Goal: Task Accomplishment & Management: Manage account settings

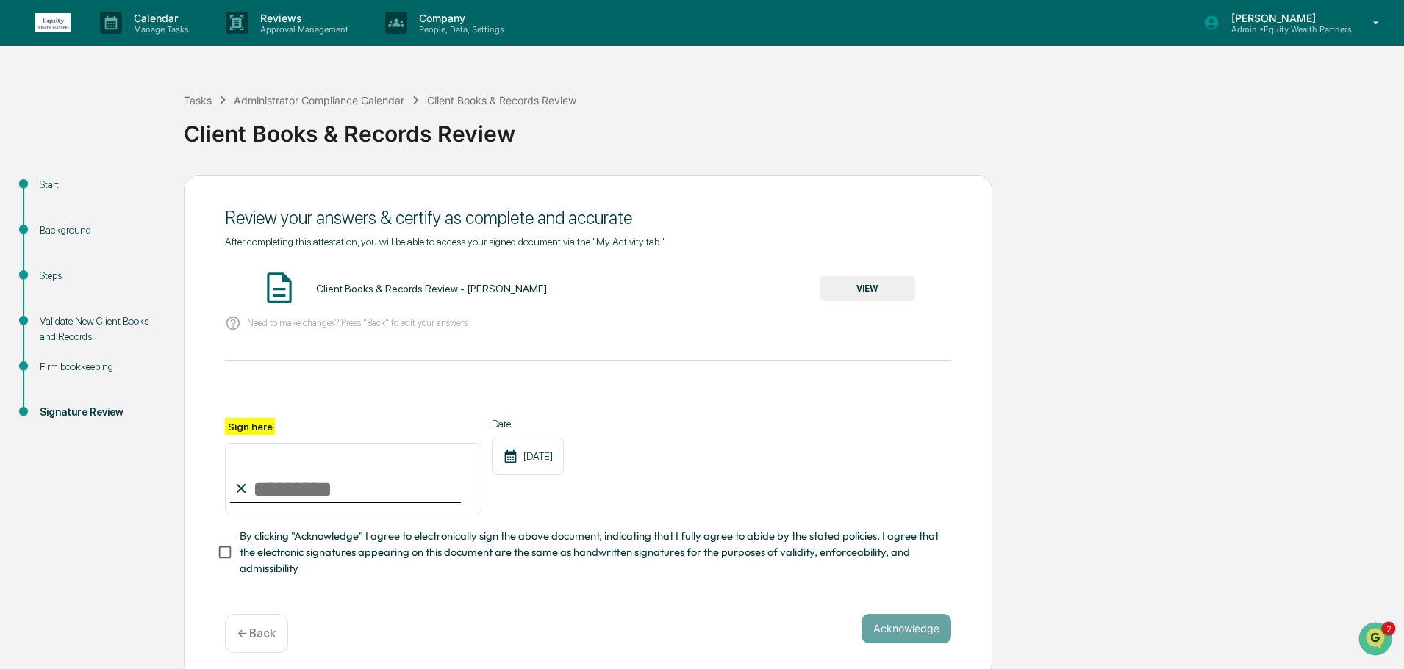
click at [885, 285] on button "VIEW" at bounding box center [867, 288] width 96 height 25
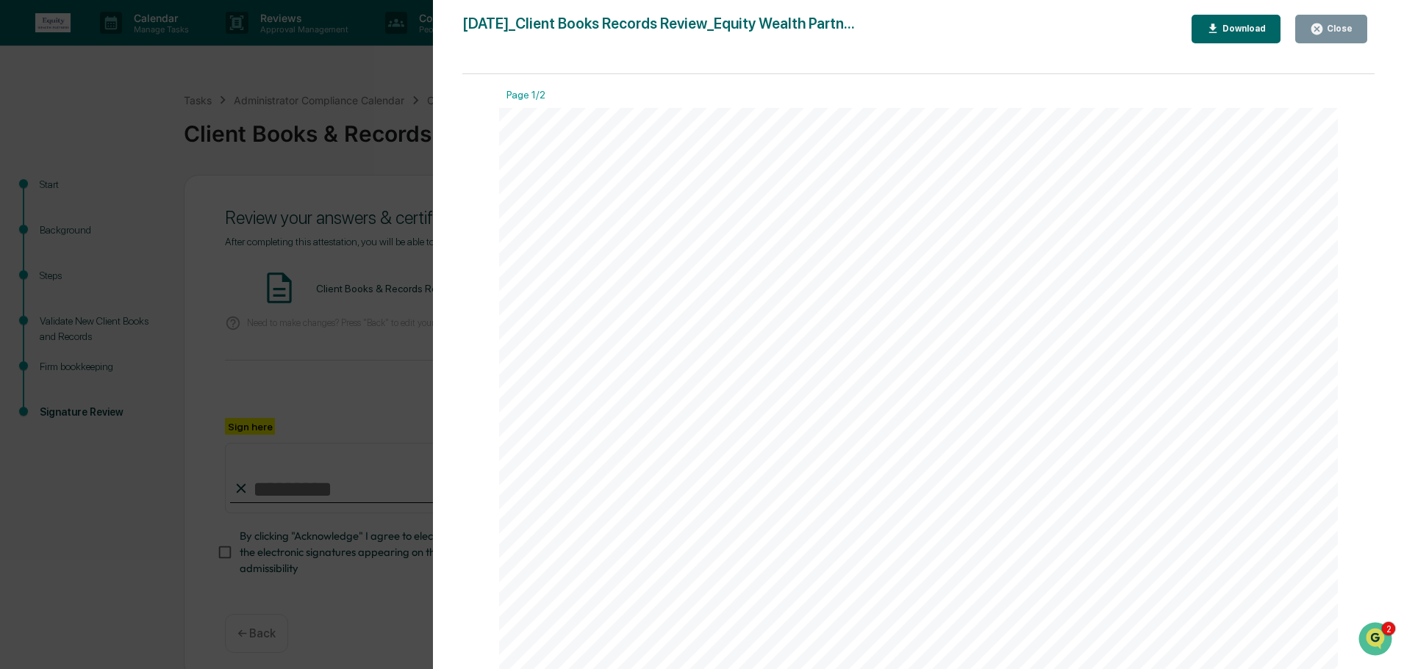
click at [1340, 28] on div "Close" at bounding box center [1337, 29] width 29 height 10
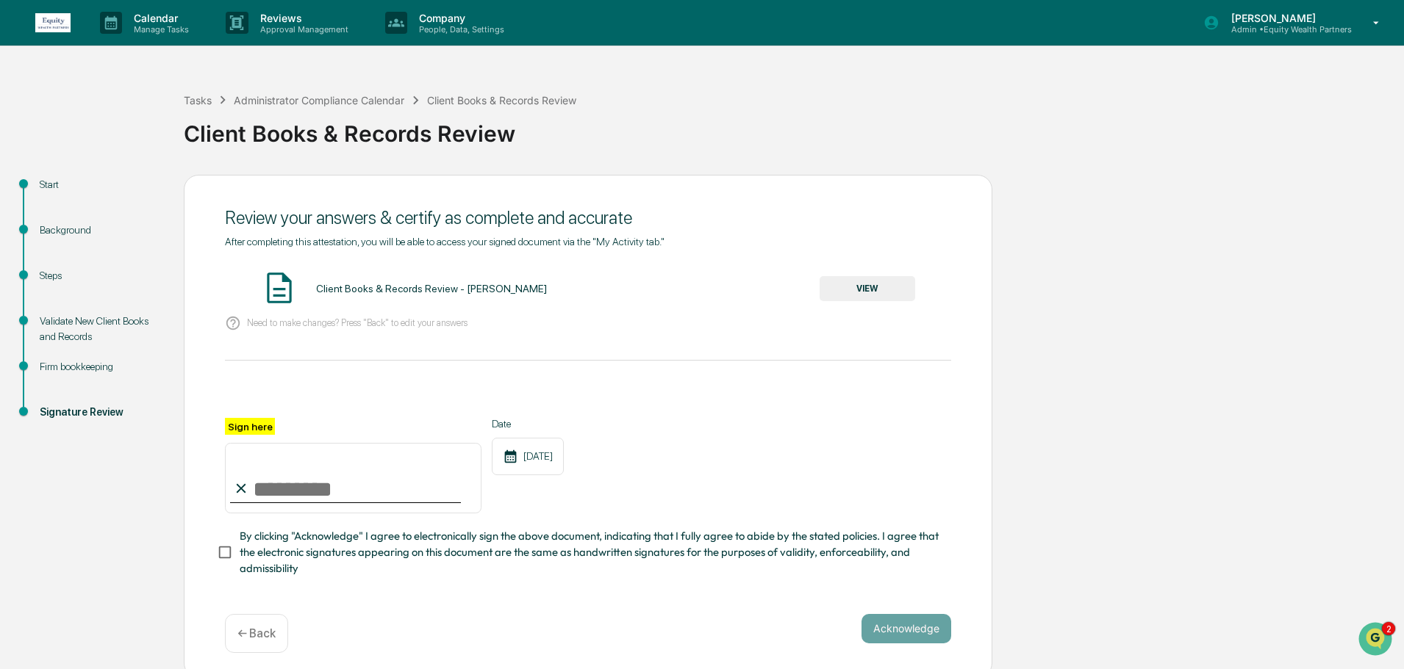
click at [306, 492] on input "Sign here" at bounding box center [353, 478] width 256 height 71
type input "**********"
click at [899, 633] on button "Acknowledge" at bounding box center [906, 628] width 90 height 29
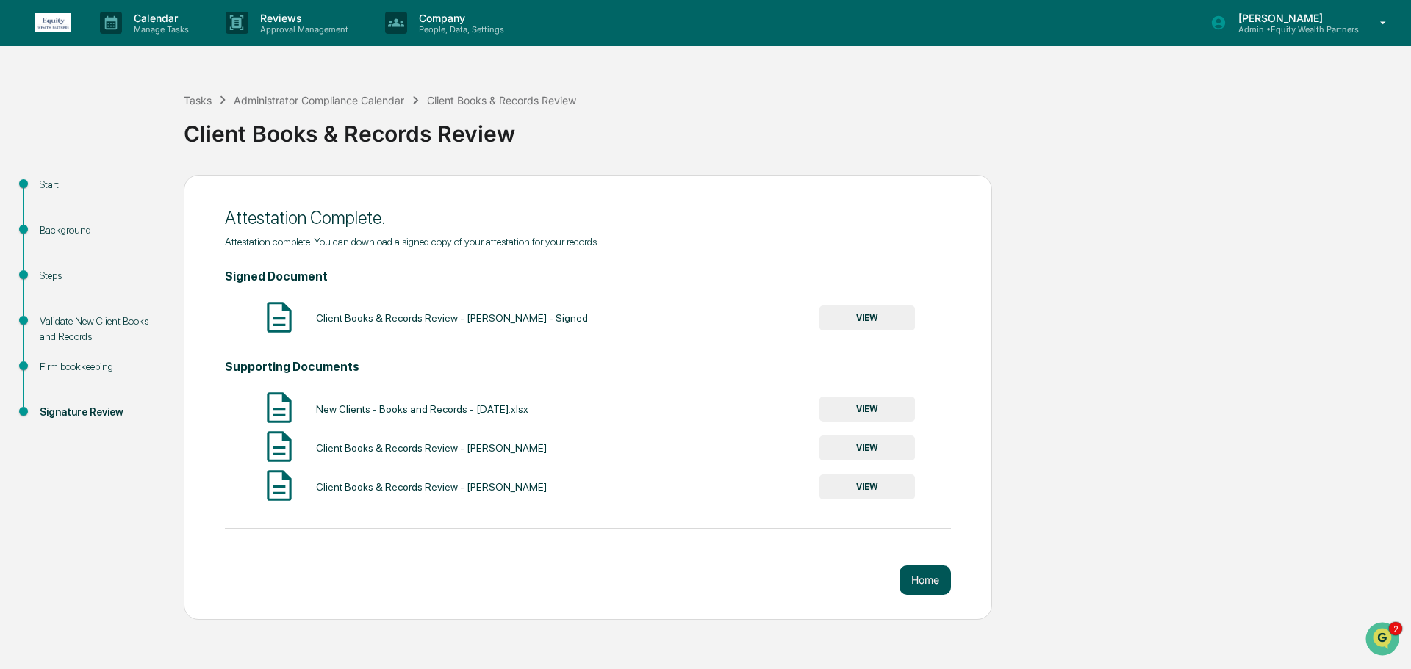
click at [922, 579] on button "Home" at bounding box center [924, 580] width 51 height 29
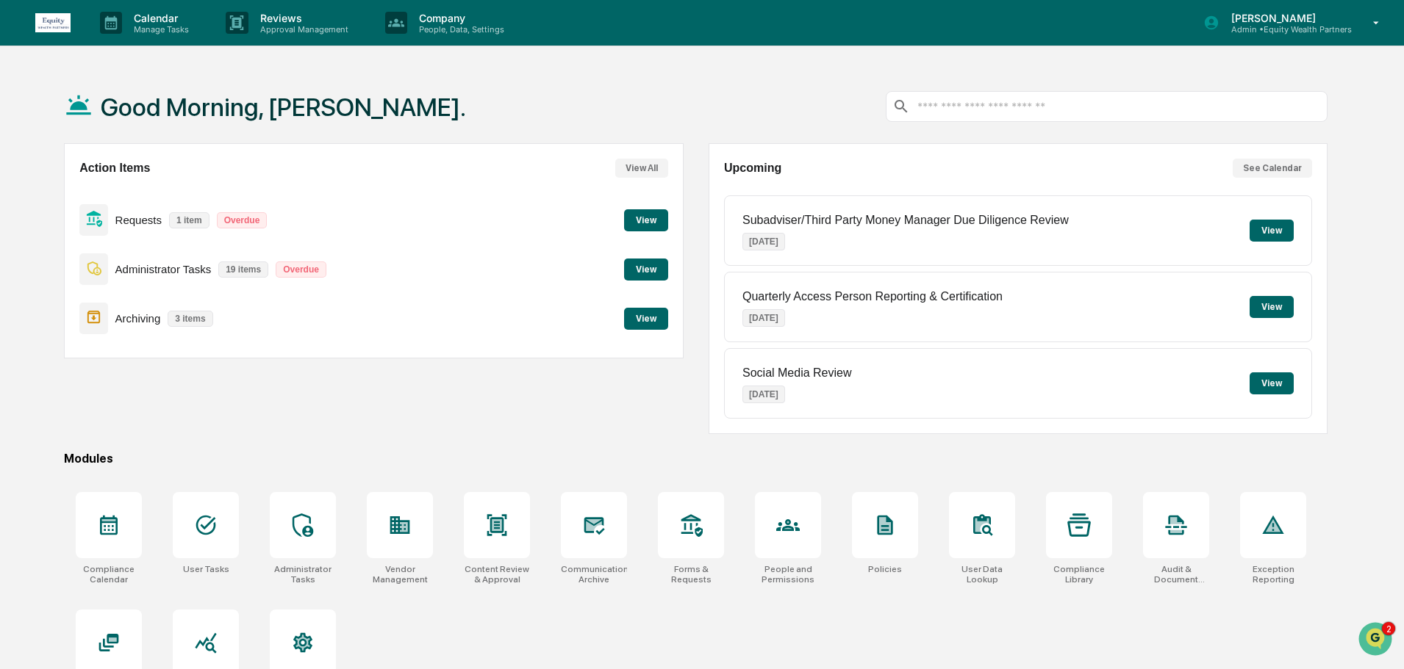
click at [650, 270] on button "View" at bounding box center [646, 270] width 44 height 22
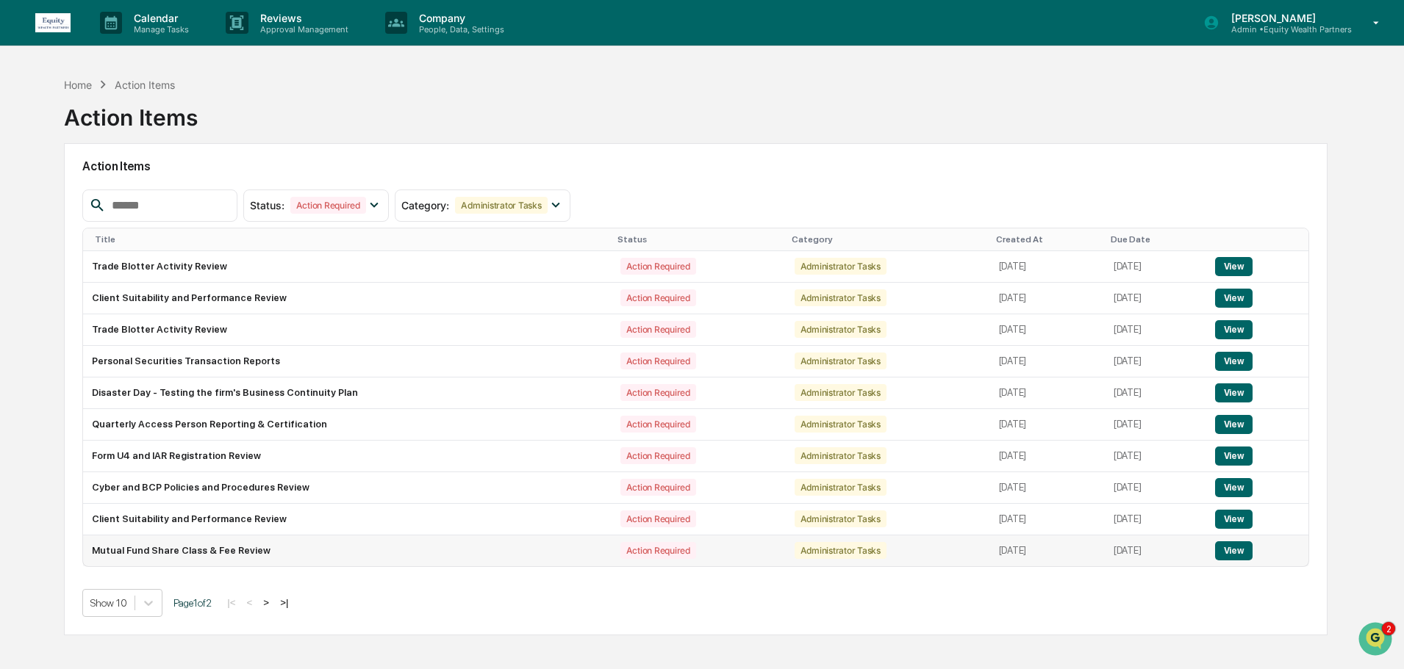
click at [1248, 554] on button "View" at bounding box center [1233, 551] width 37 height 19
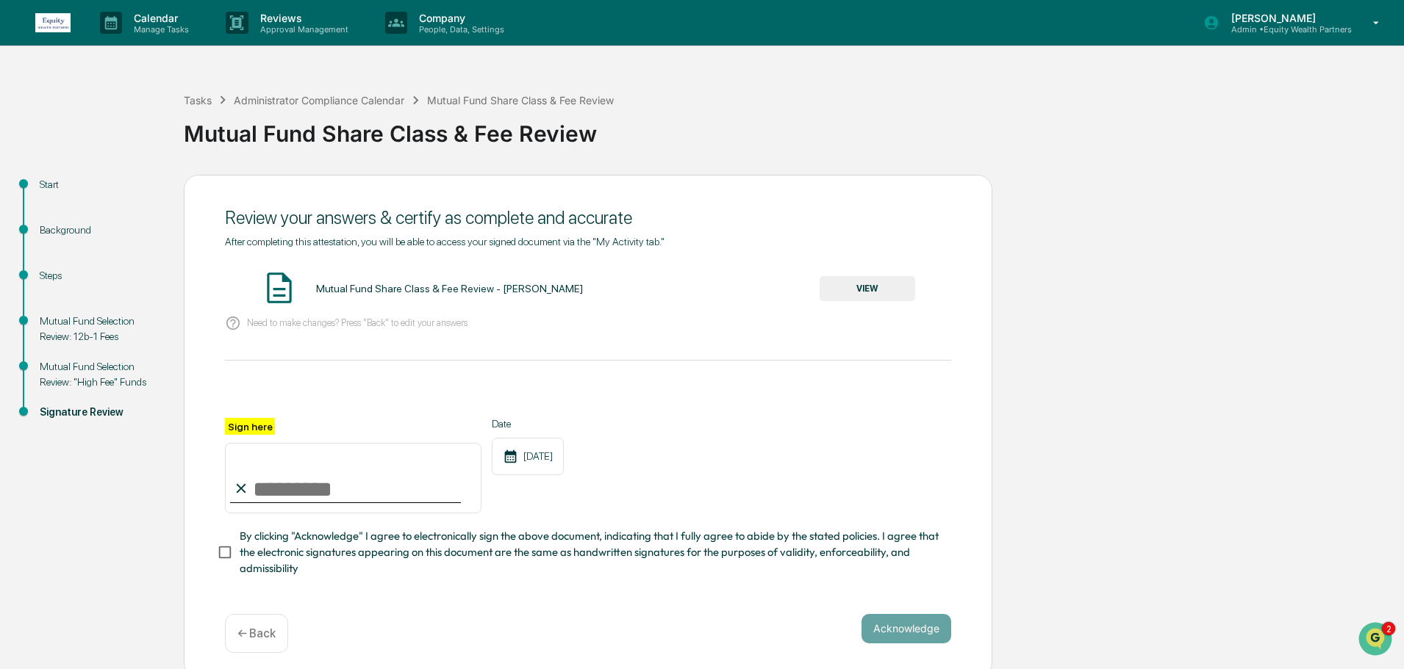
click at [73, 320] on div "Mutual Fund Selection Review: 12b-1 Fees" at bounding box center [100, 329] width 121 height 31
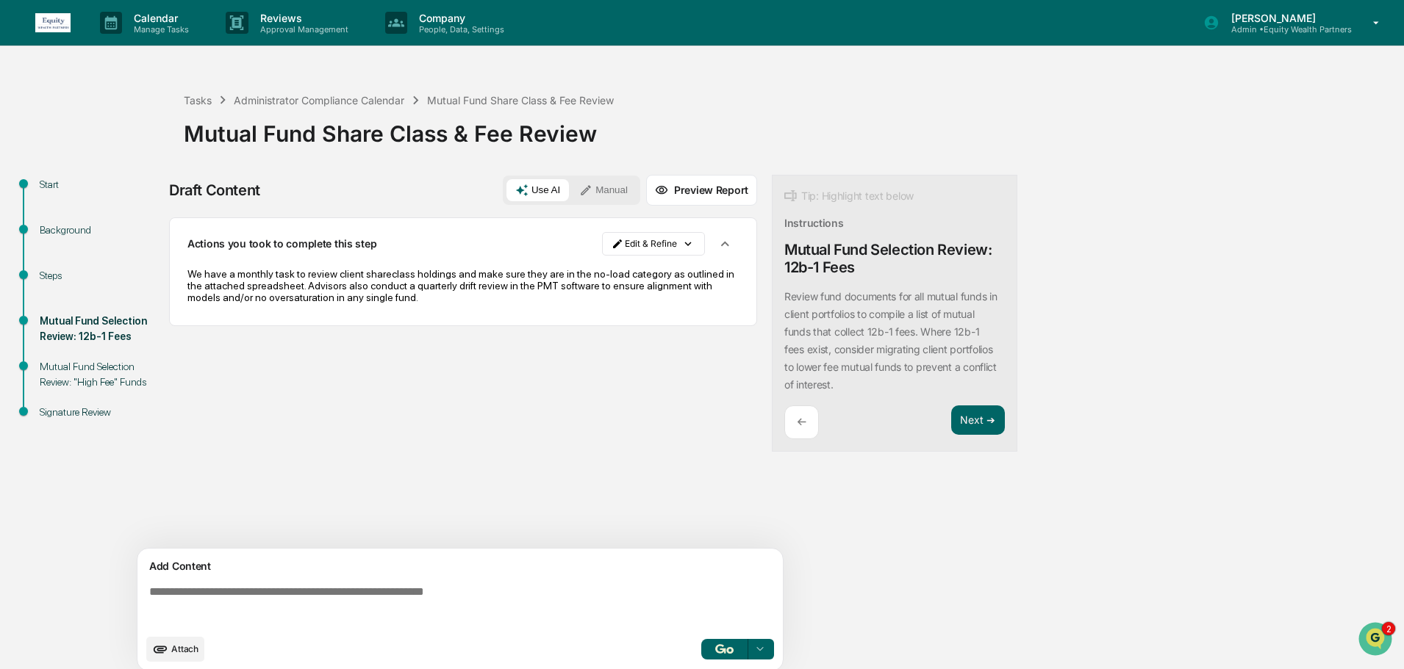
click at [82, 369] on div "Mutual Fund Selection Review: "High Fee" Funds" at bounding box center [100, 374] width 121 height 31
click at [98, 370] on div "Mutual Fund Selection Review: "High Fee" Funds" at bounding box center [100, 374] width 121 height 31
click at [982, 422] on button "Next ➔" at bounding box center [978, 421] width 54 height 30
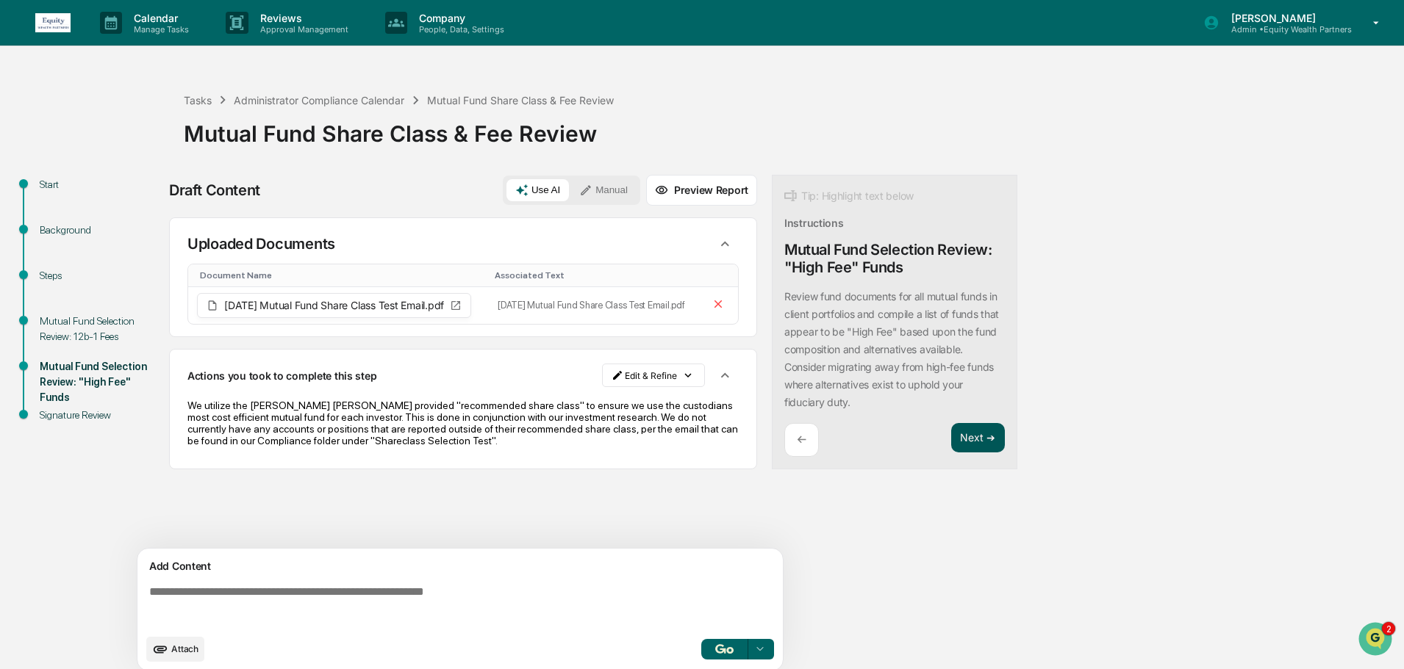
click at [985, 436] on button "Next ➔" at bounding box center [978, 438] width 54 height 30
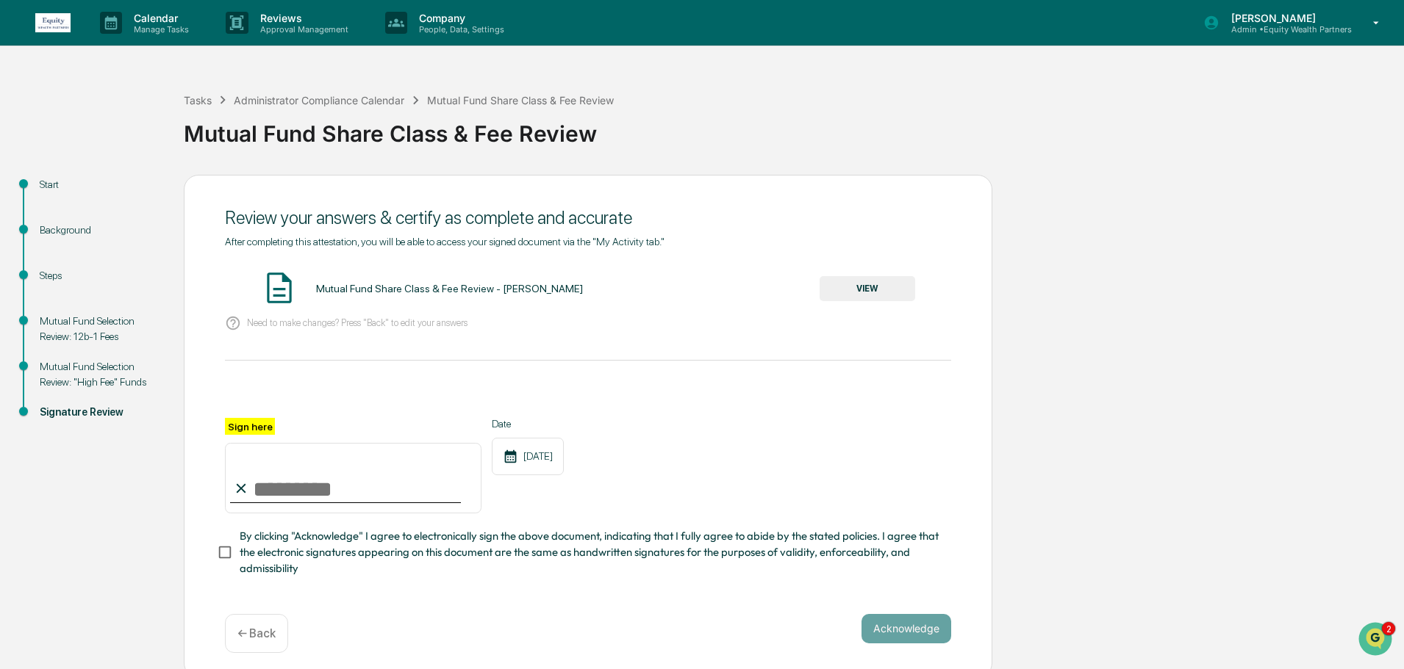
click at [880, 282] on button "VIEW" at bounding box center [867, 288] width 96 height 25
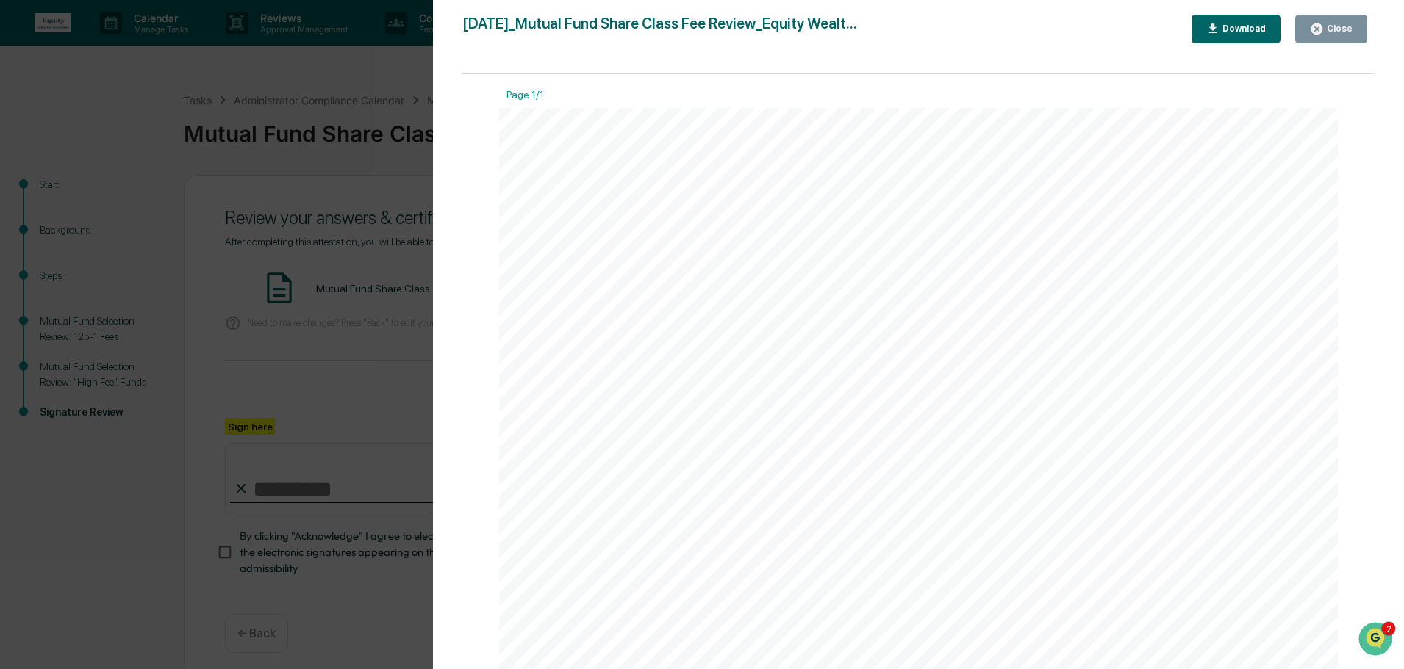
click at [1351, 29] on div "Close" at bounding box center [1337, 29] width 29 height 10
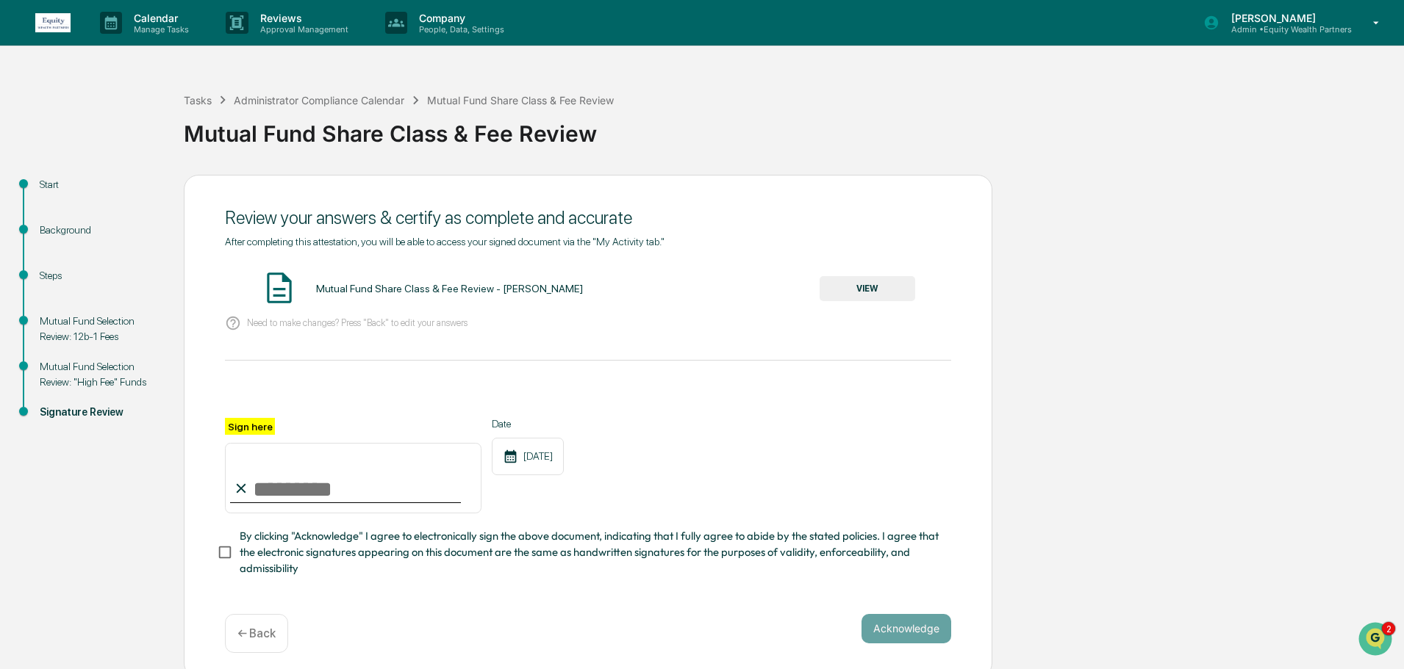
click at [324, 494] on input "Sign here" at bounding box center [353, 478] width 256 height 71
type input "**********"
click at [898, 633] on button "Acknowledge" at bounding box center [906, 628] width 90 height 29
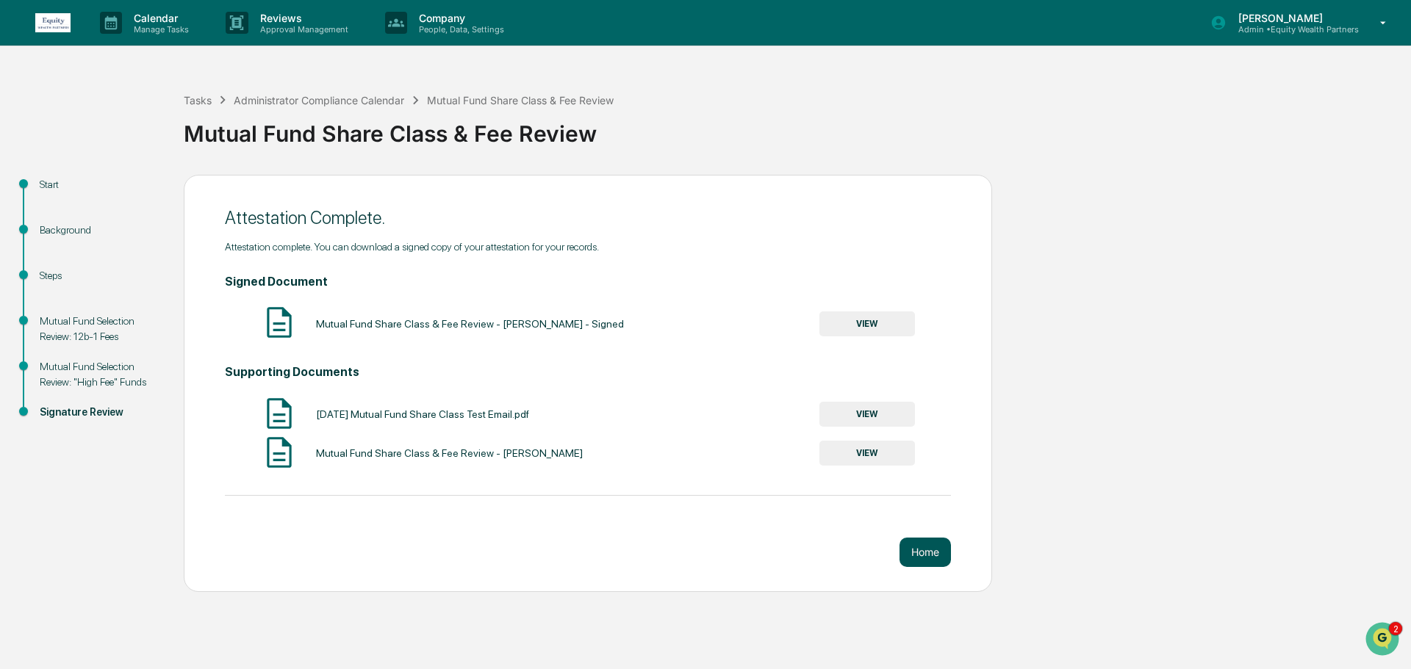
click at [928, 556] on button "Home" at bounding box center [924, 552] width 51 height 29
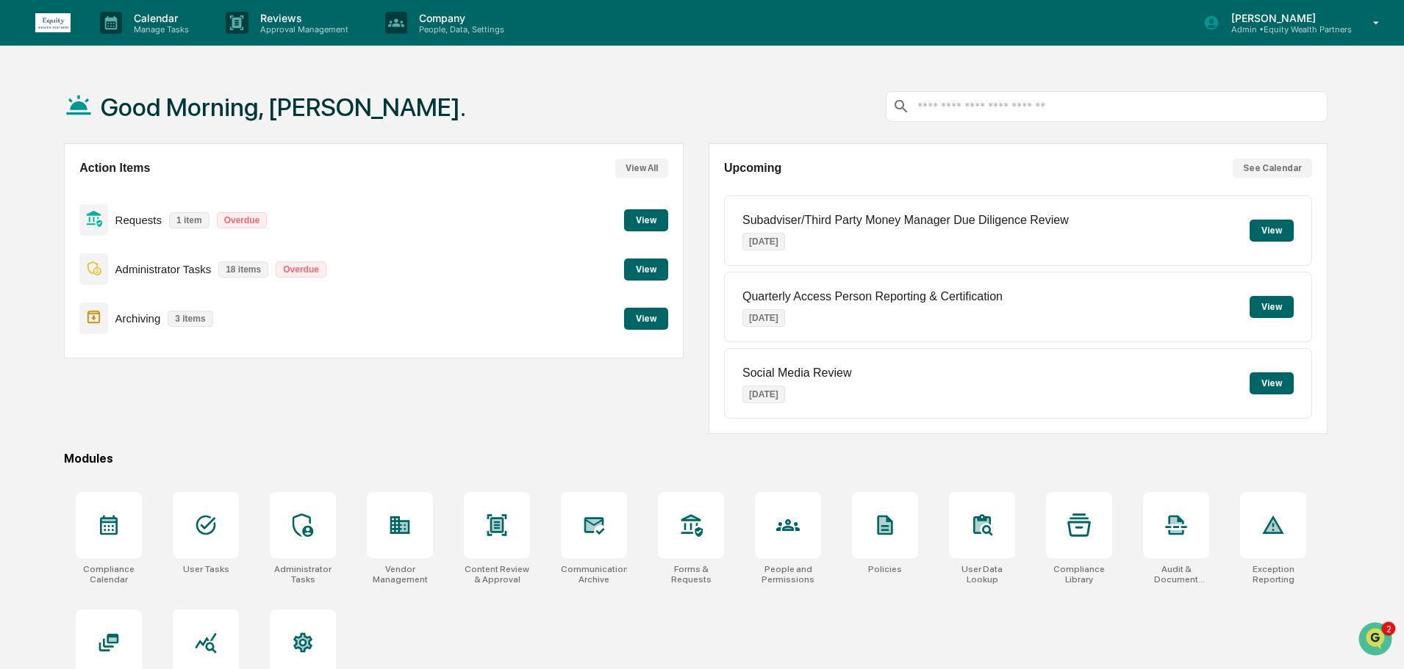
click at [638, 266] on button "View" at bounding box center [646, 270] width 44 height 22
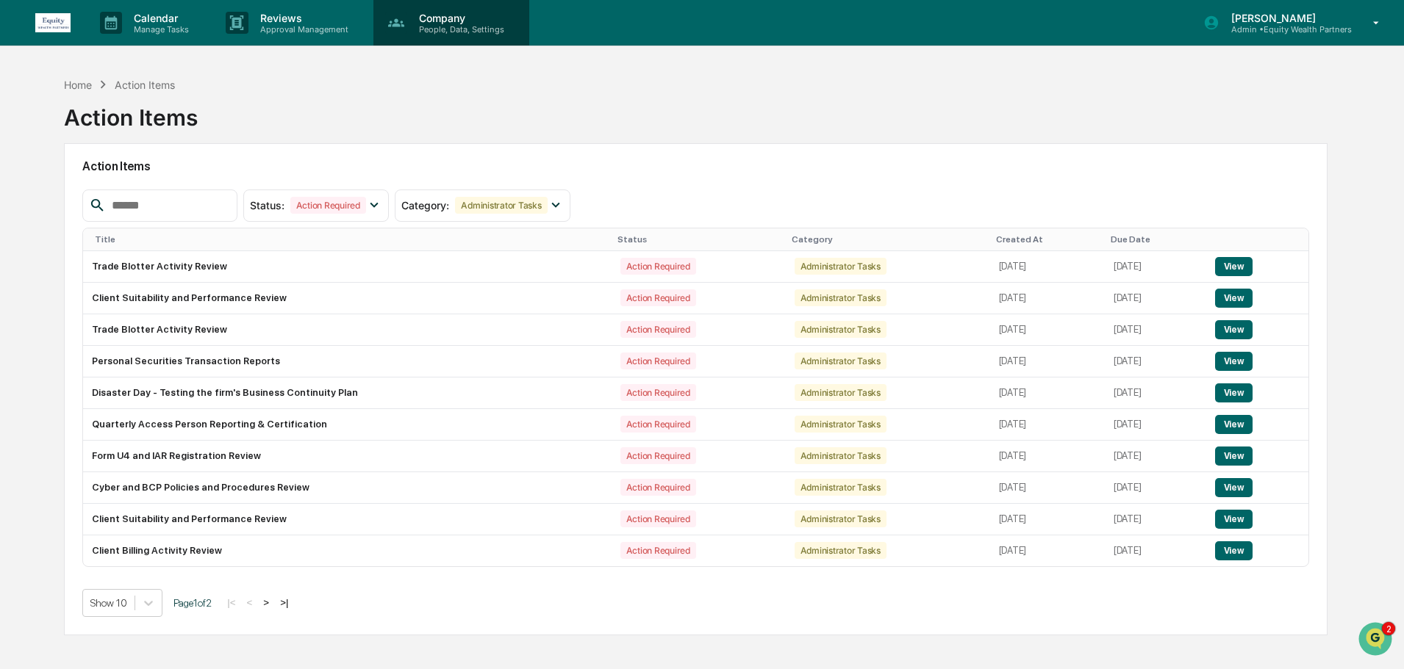
click at [474, 29] on p "People, Data, Settings" at bounding box center [459, 29] width 104 height 10
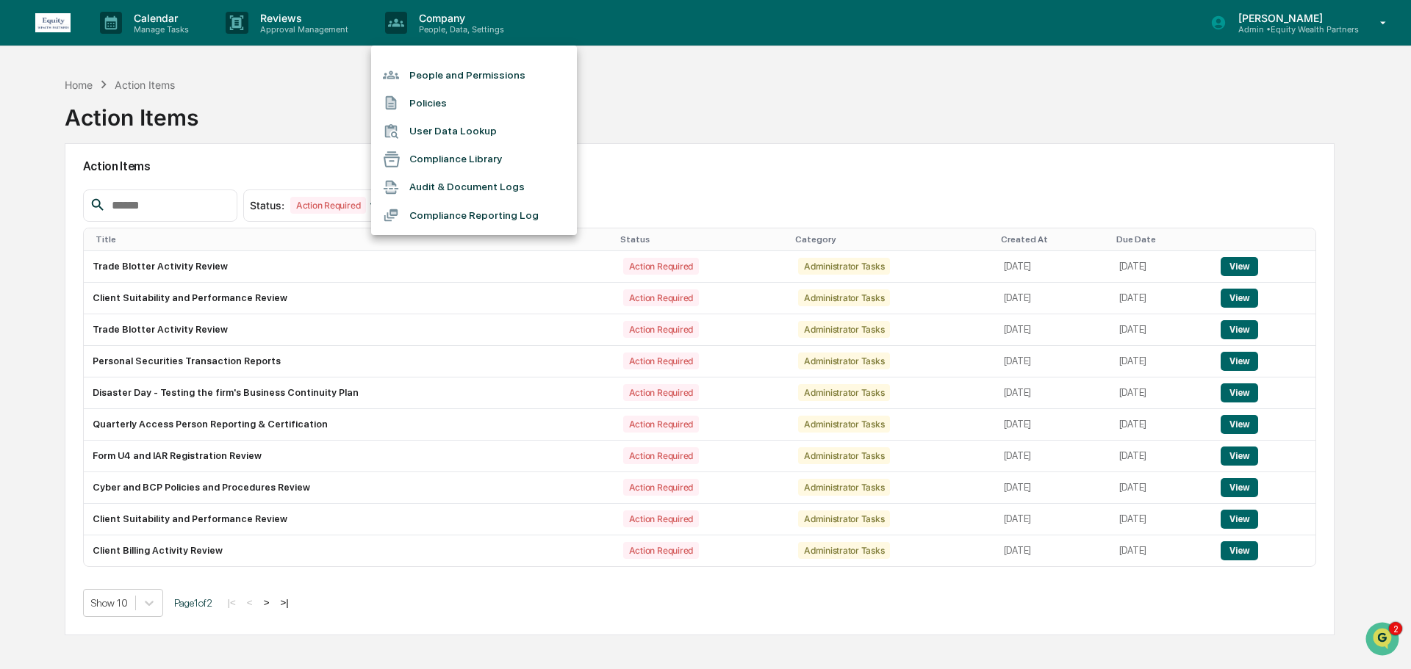
click at [472, 73] on li "People and Permissions" at bounding box center [474, 75] width 206 height 28
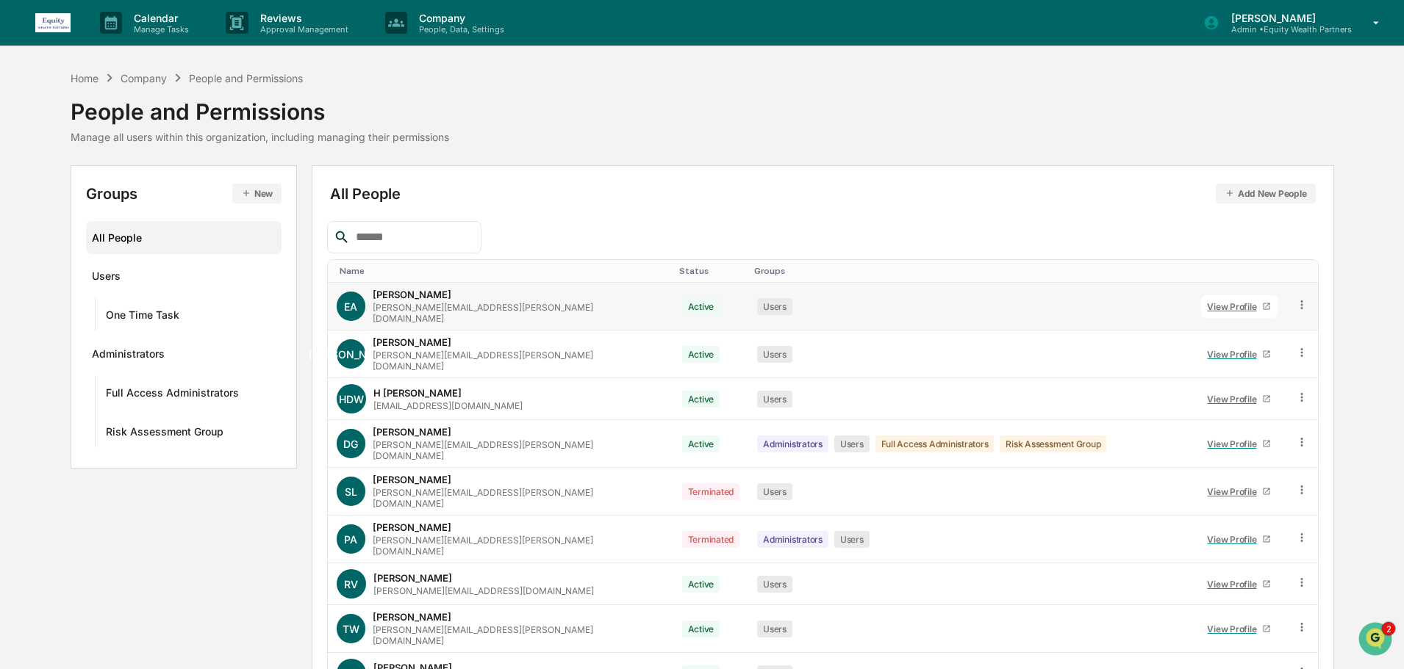
click at [1295, 301] on icon at bounding box center [1302, 305] width 14 height 14
drag, startPoint x: 1087, startPoint y: 303, endPoint x: 1040, endPoint y: 304, distance: 47.0
click at [1086, 303] on div "Users" at bounding box center [970, 306] width 426 height 17
click at [1231, 302] on div "View Profile" at bounding box center [1234, 306] width 55 height 11
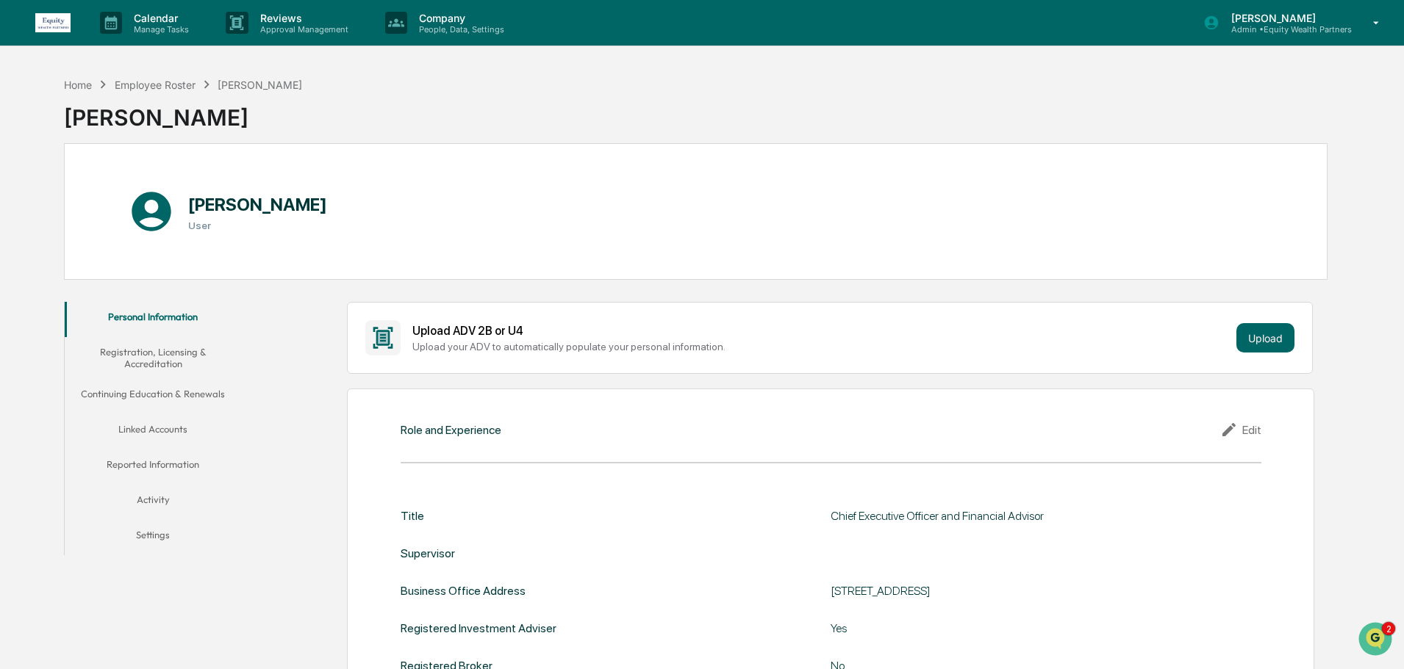
click at [154, 490] on button "Activity" at bounding box center [153, 502] width 176 height 35
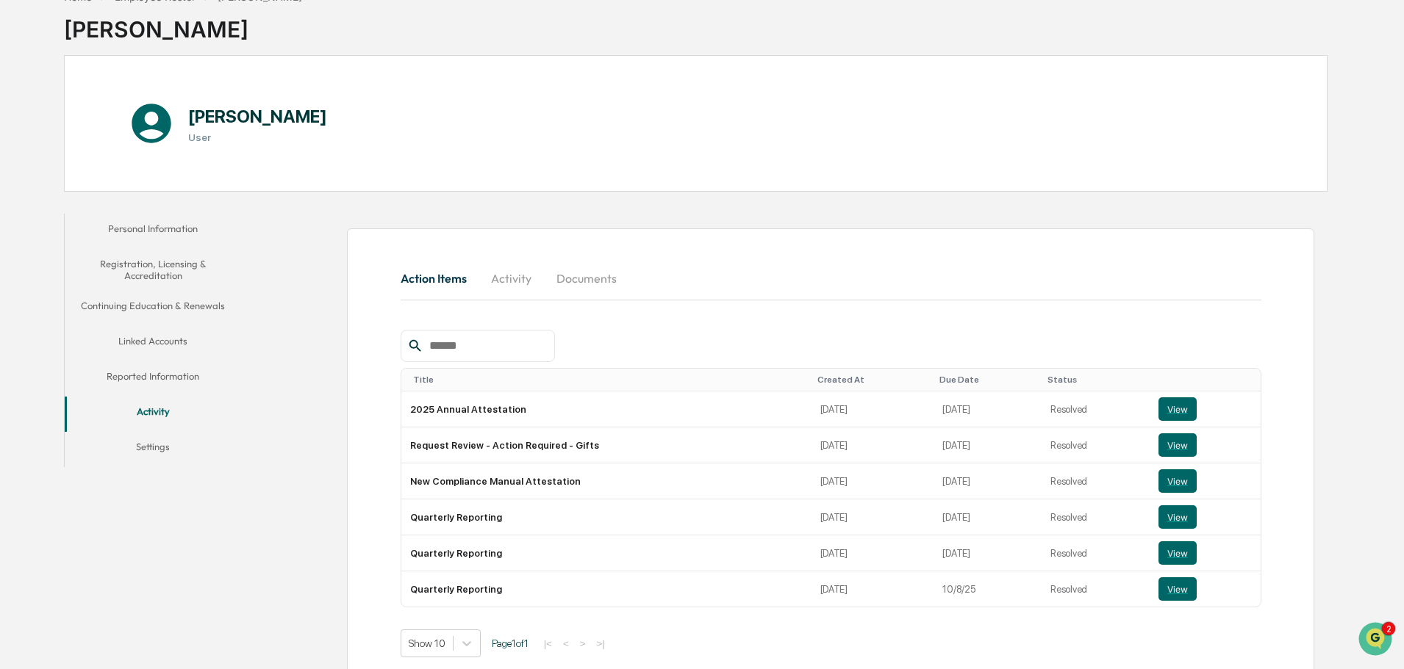
scroll to position [116, 0]
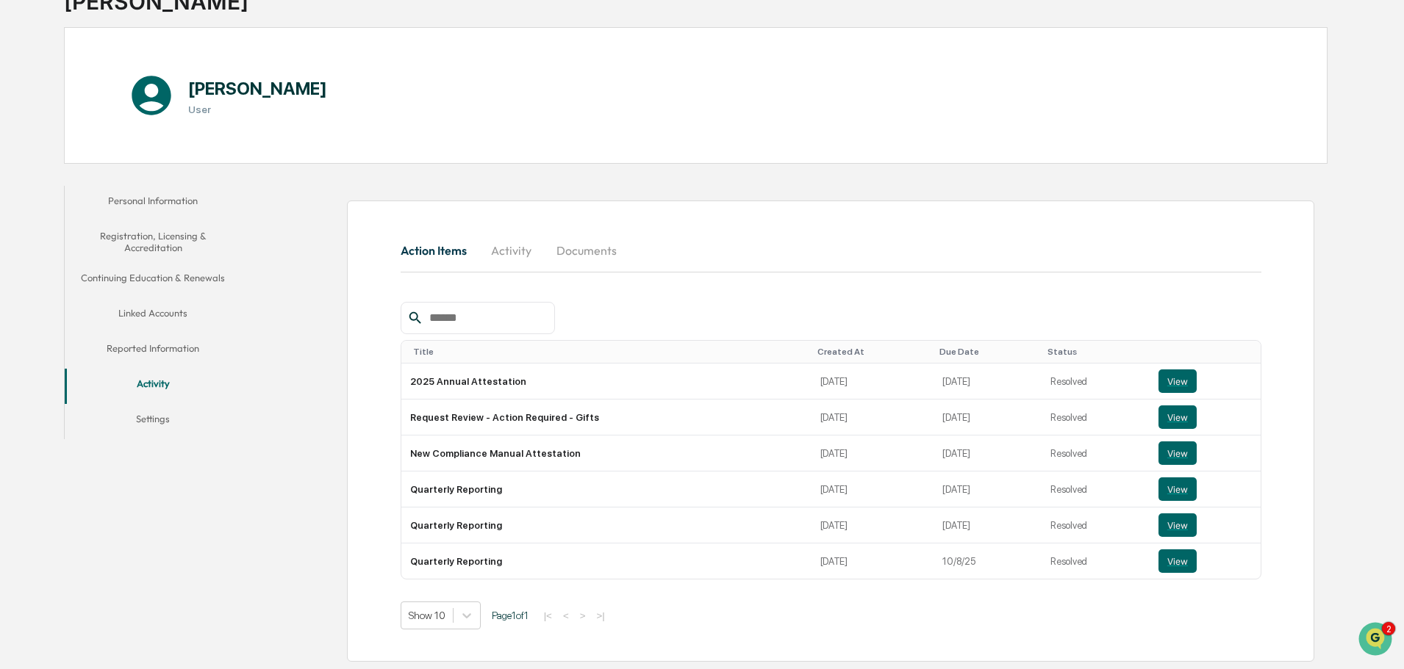
click at [954, 350] on div "Due Date" at bounding box center [987, 352] width 96 height 10
click at [1177, 567] on button "View" at bounding box center [1179, 562] width 38 height 24
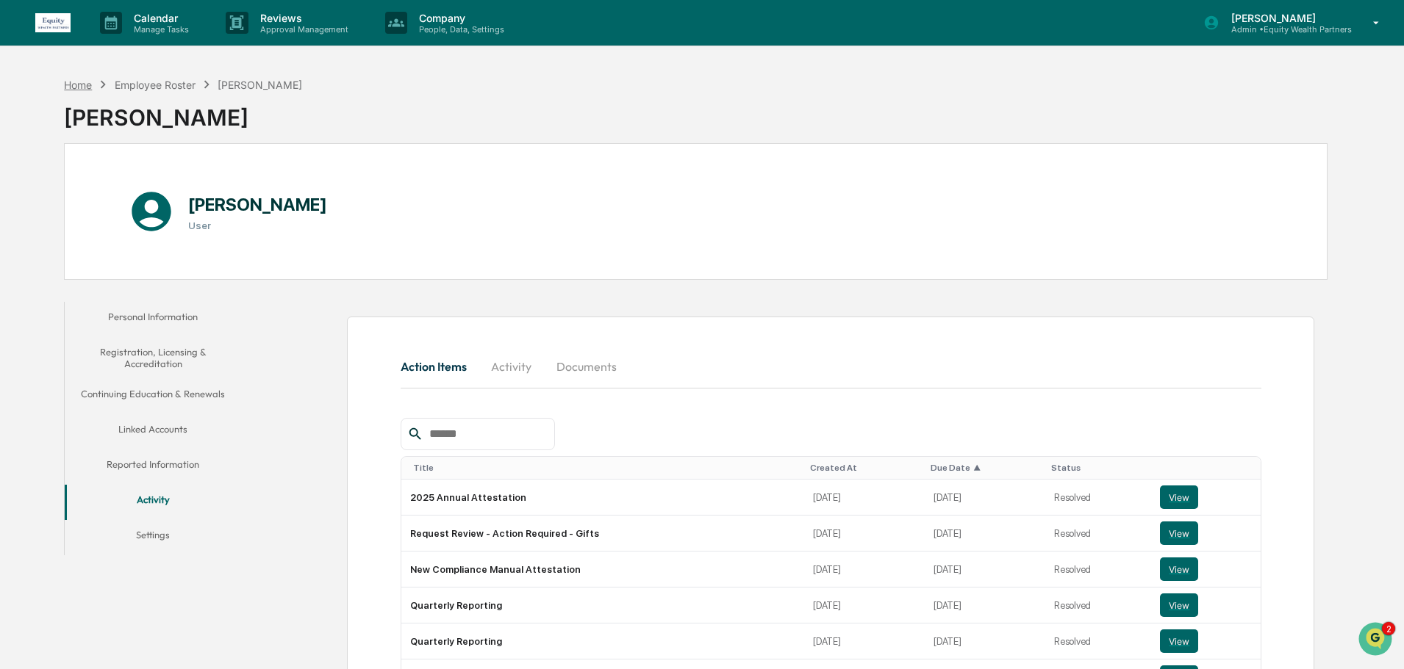
click at [78, 87] on div "Home" at bounding box center [78, 85] width 28 height 12
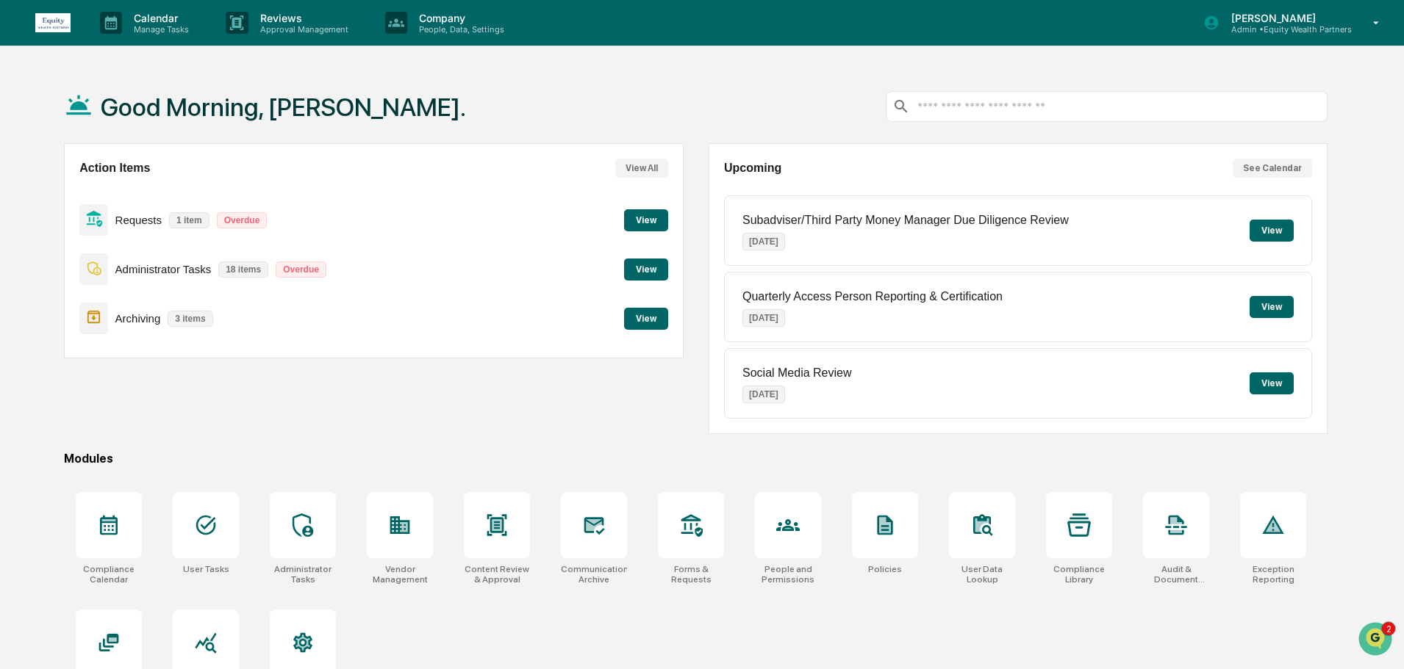
click at [640, 263] on button "View" at bounding box center [646, 270] width 44 height 22
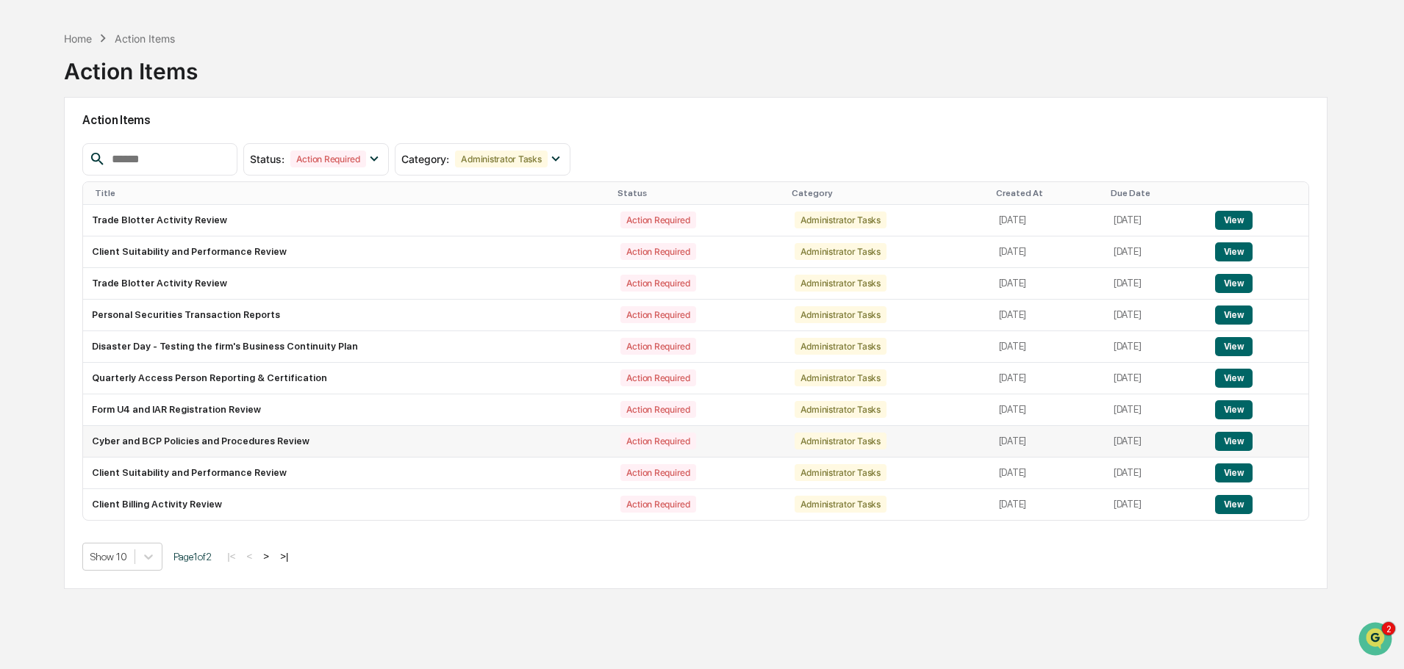
scroll to position [70, 0]
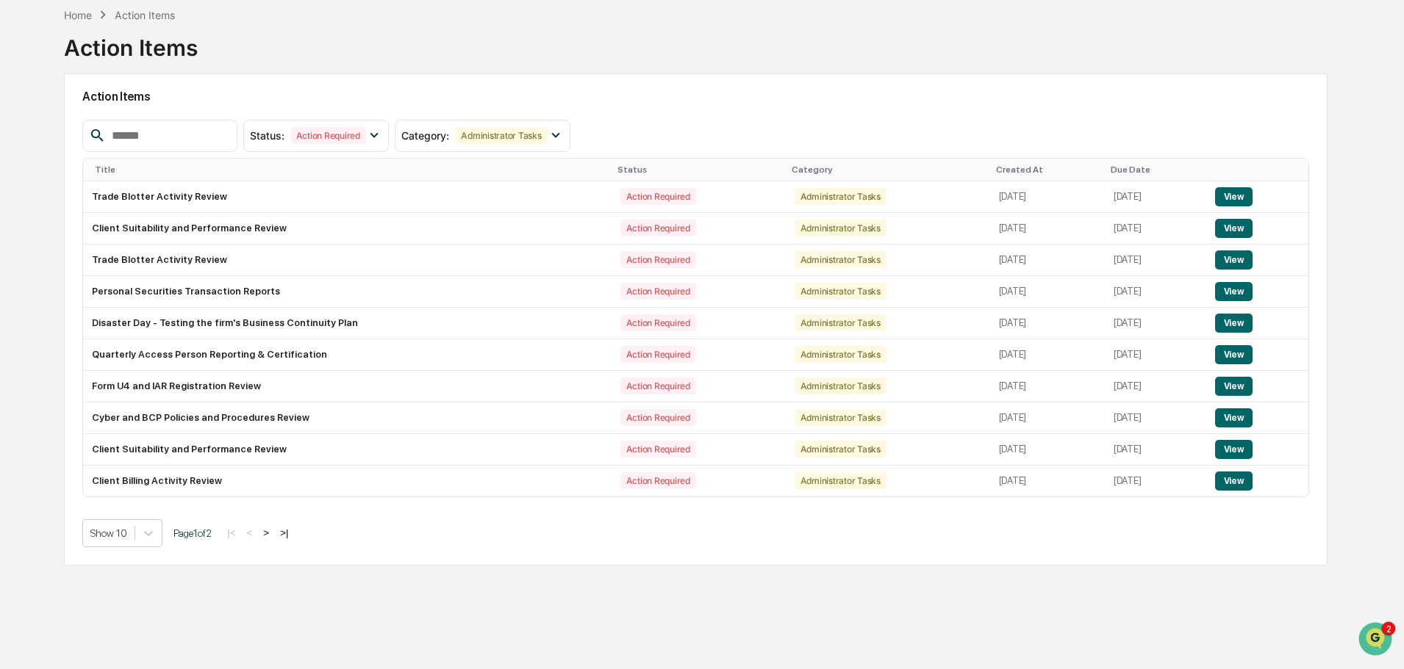
click at [273, 533] on button ">" at bounding box center [266, 533] width 15 height 12
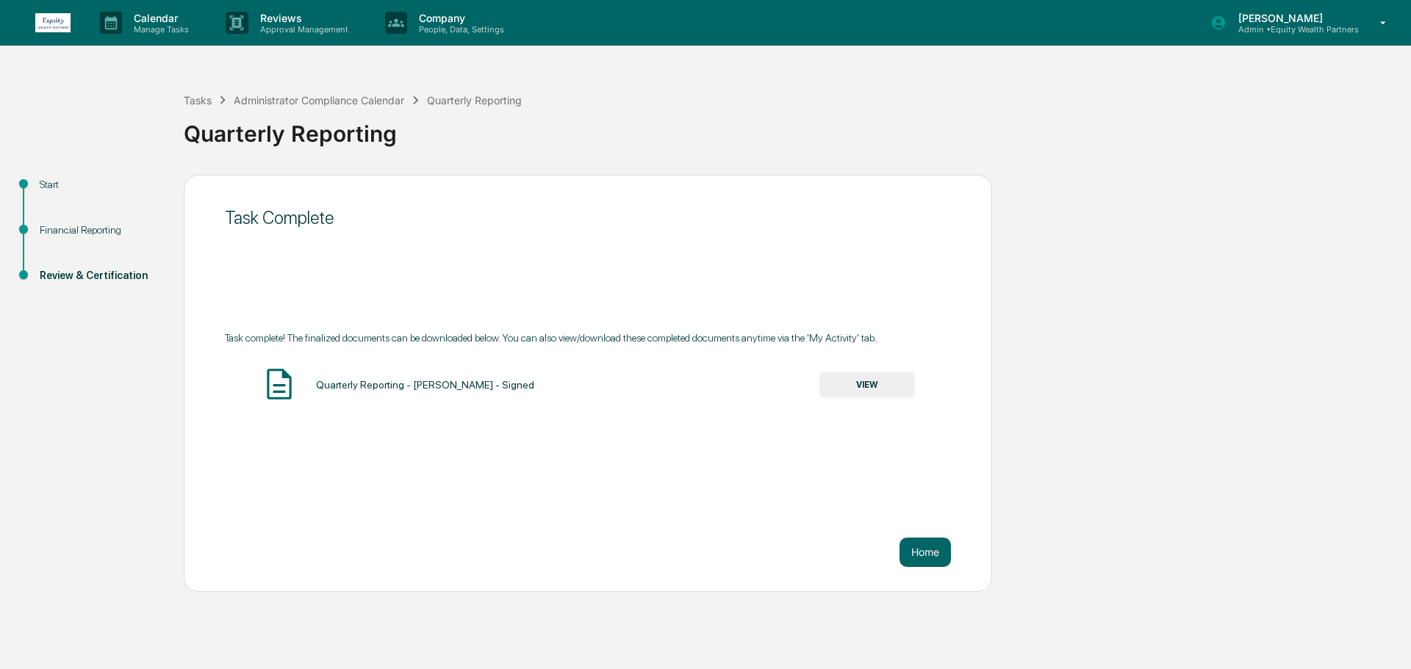
click at [870, 385] on button "VIEW" at bounding box center [867, 385] width 96 height 25
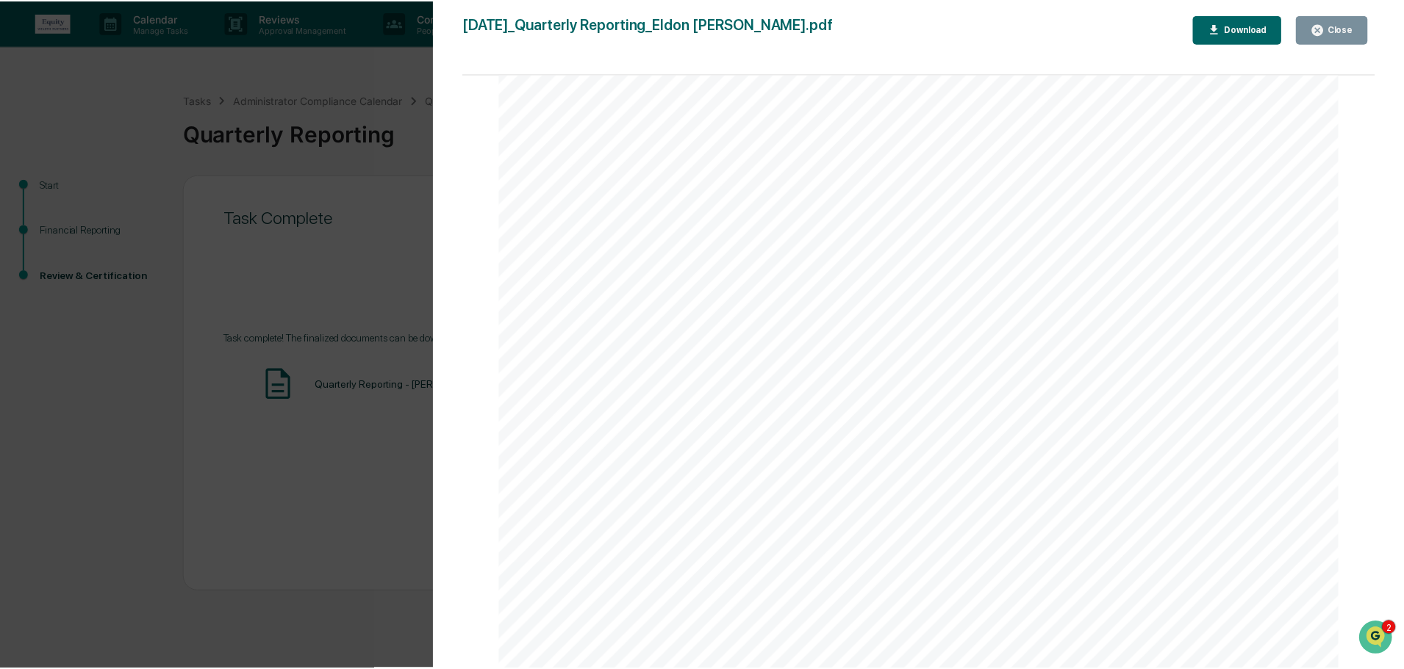
scroll to position [7977, 0]
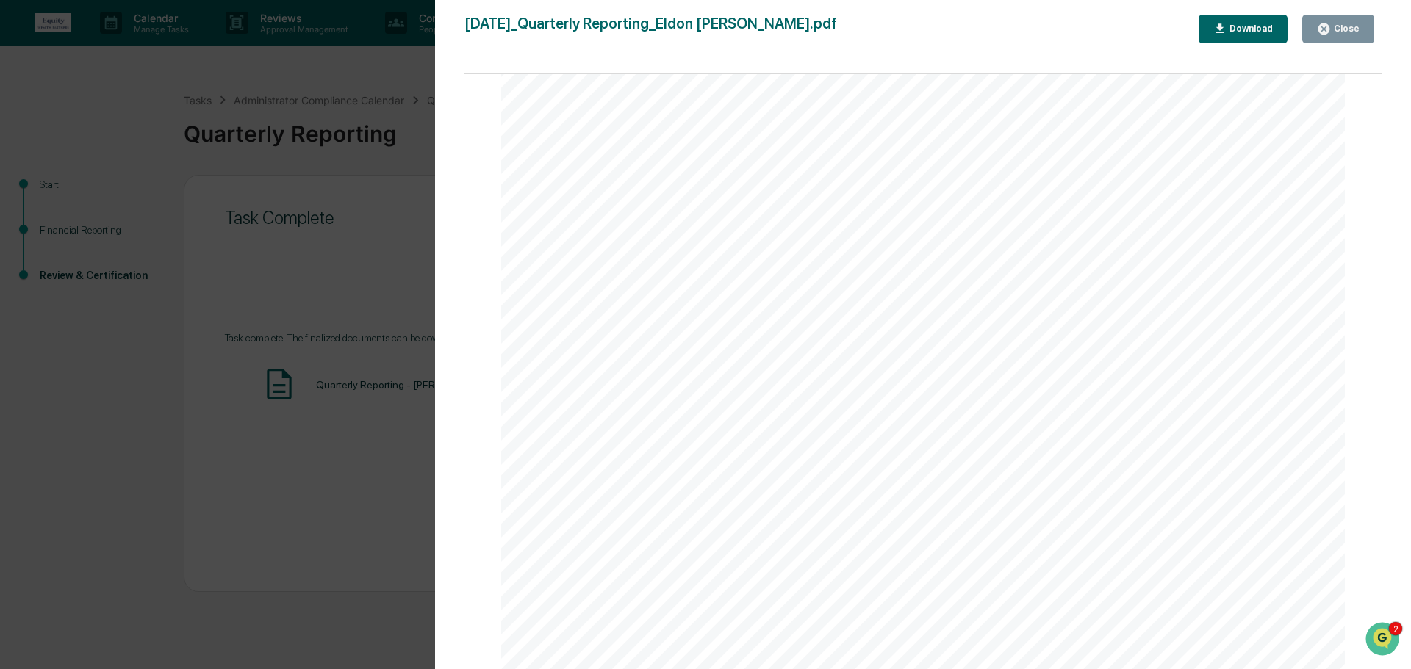
click at [1354, 26] on div "Close" at bounding box center [1345, 29] width 29 height 10
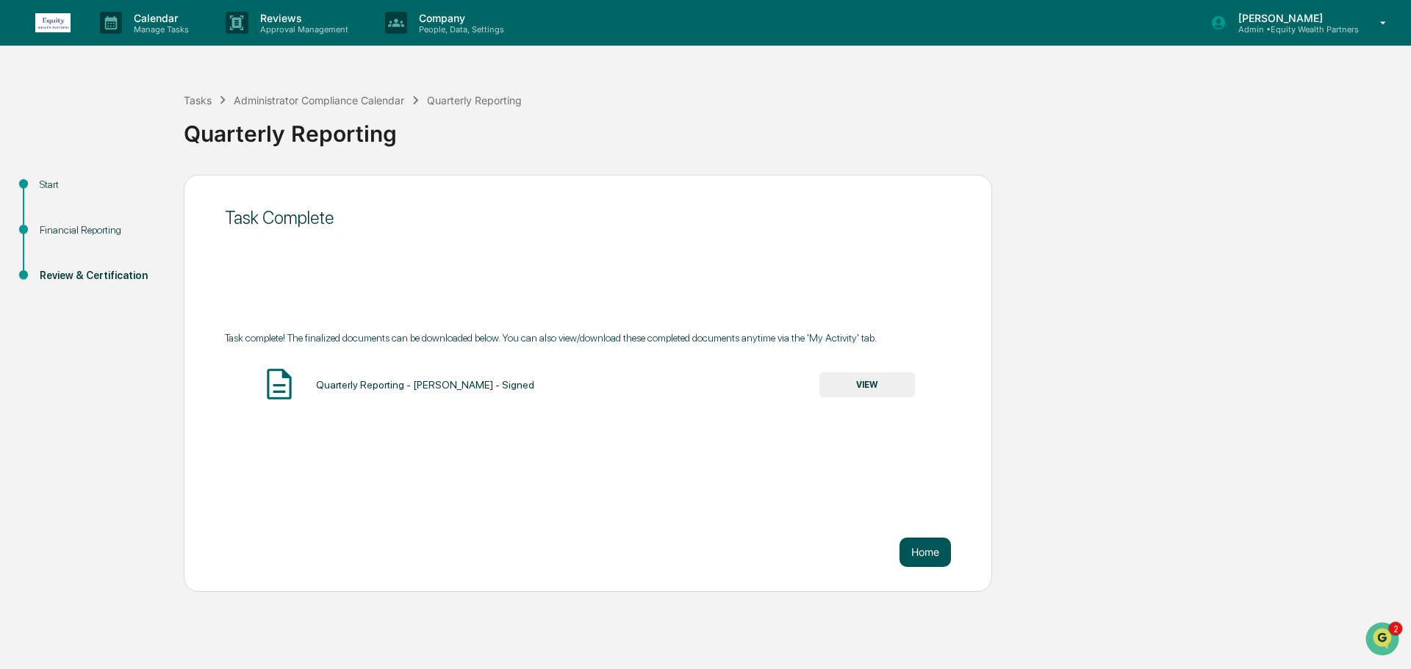
click at [932, 554] on button "Home" at bounding box center [924, 552] width 51 height 29
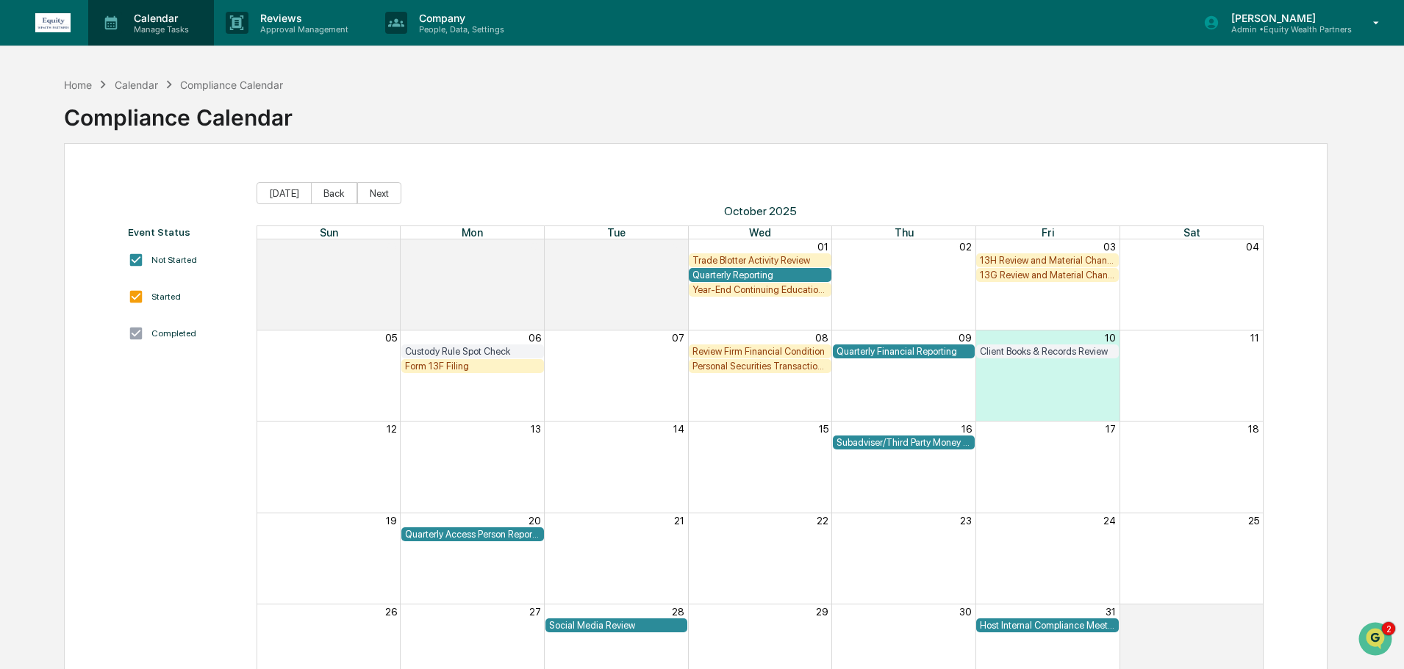
click at [159, 24] on p "Manage Tasks" at bounding box center [159, 29] width 74 height 10
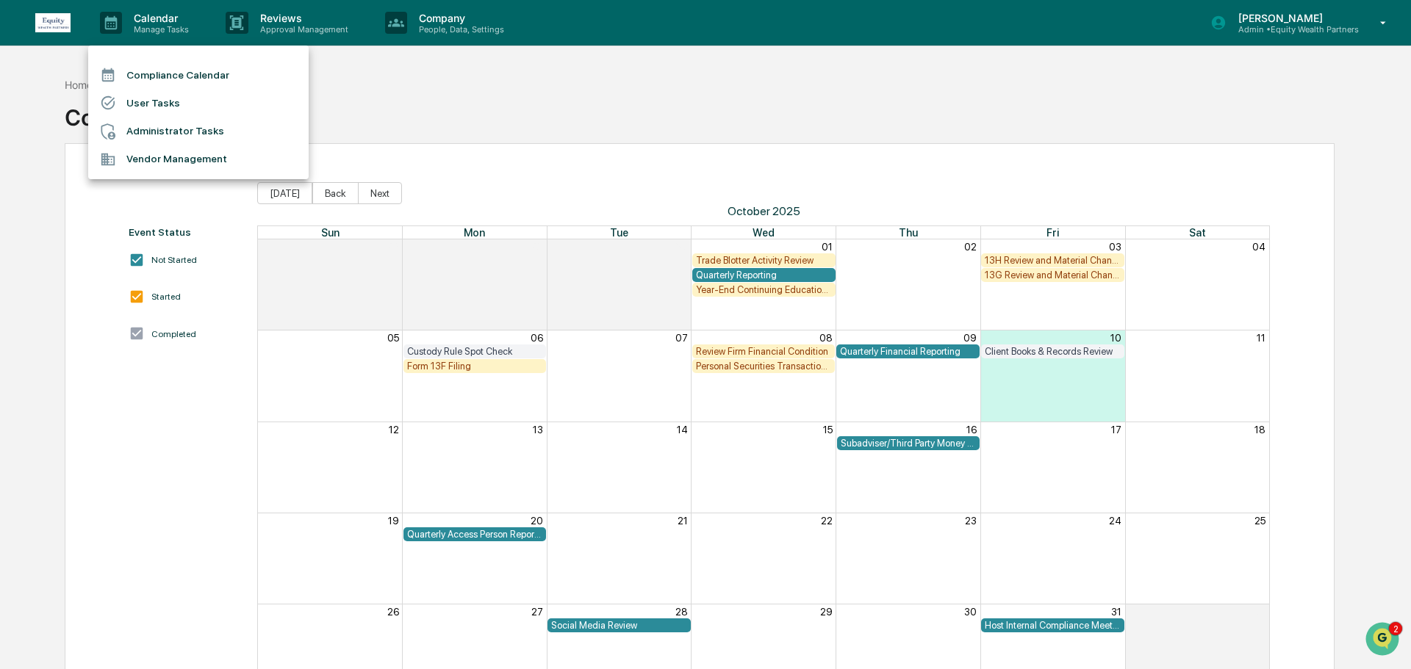
click at [381, 100] on div at bounding box center [705, 334] width 1411 height 669
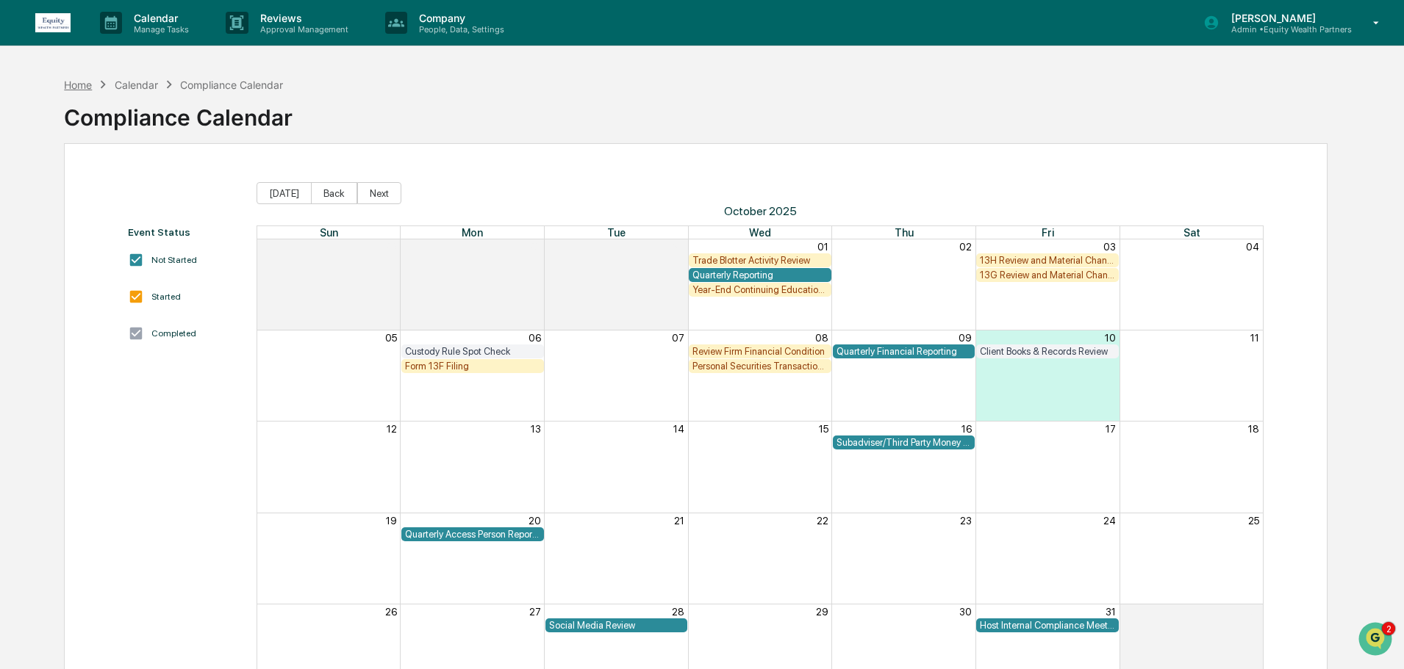
click at [76, 90] on div "Home" at bounding box center [78, 85] width 28 height 12
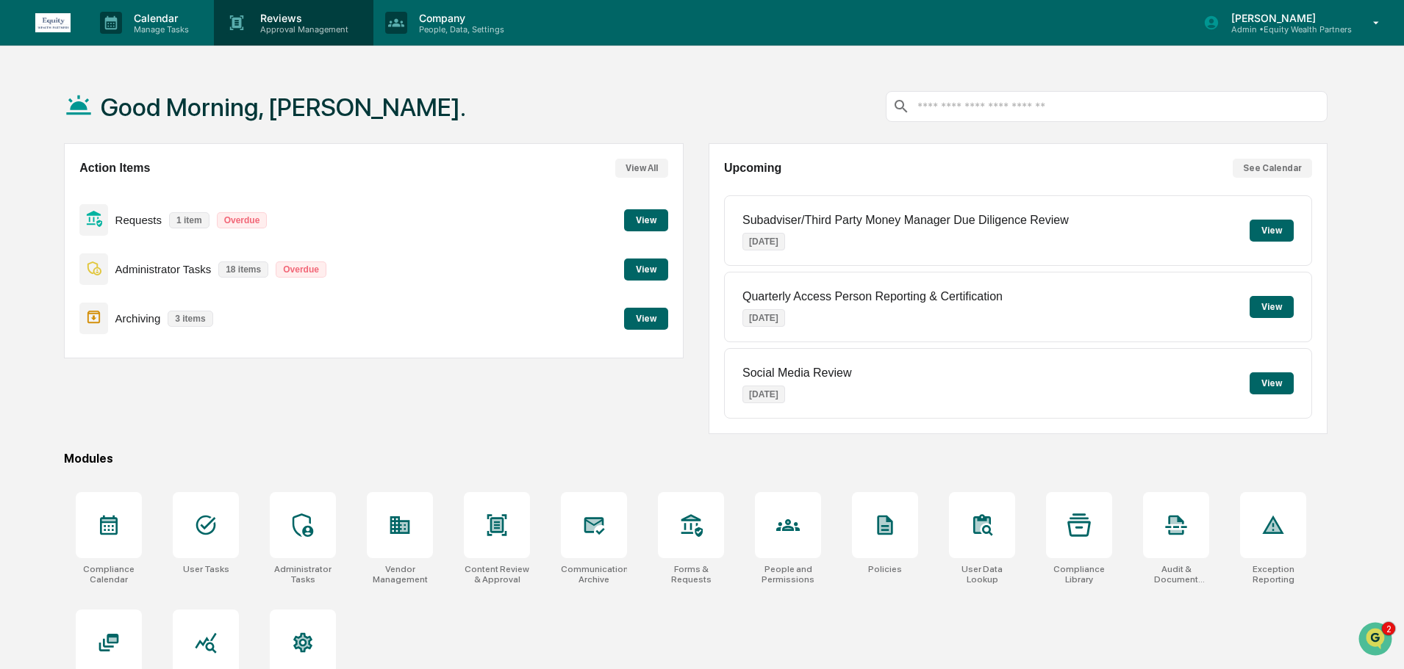
click at [301, 21] on p "Reviews" at bounding box center [301, 18] width 107 height 12
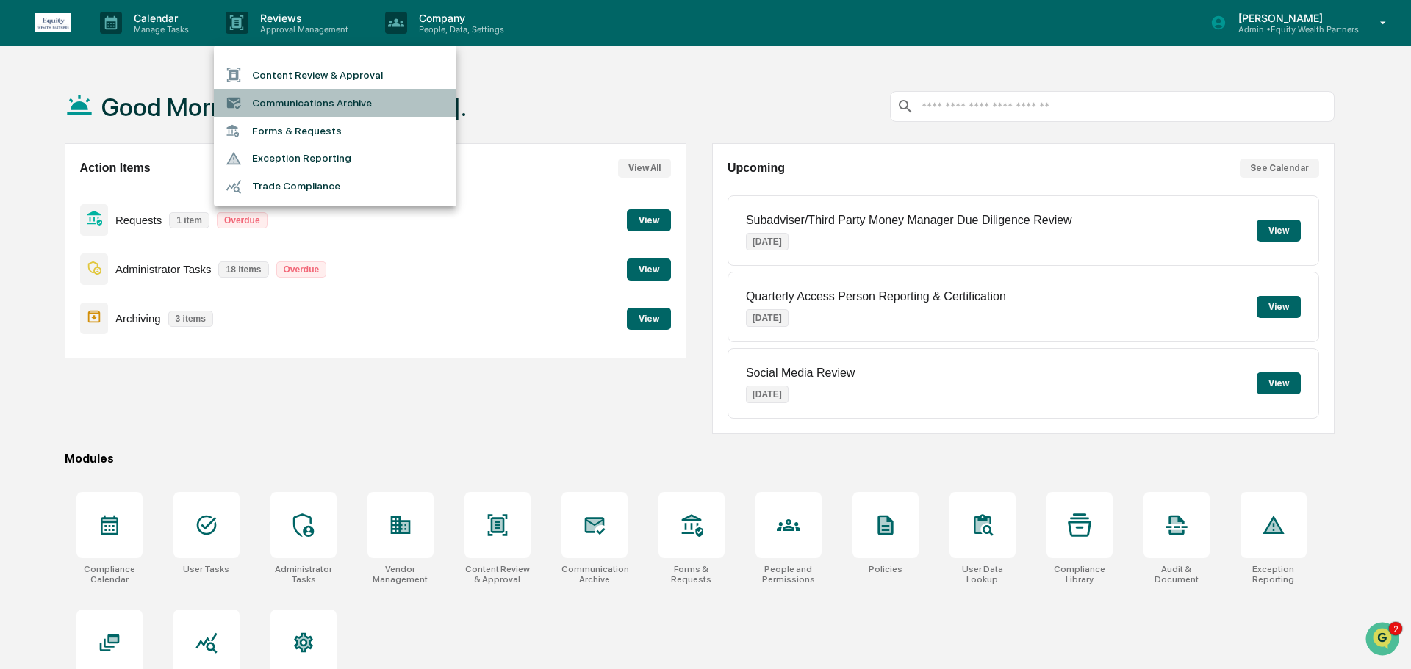
click at [296, 104] on li "Communications Archive" at bounding box center [335, 103] width 242 height 28
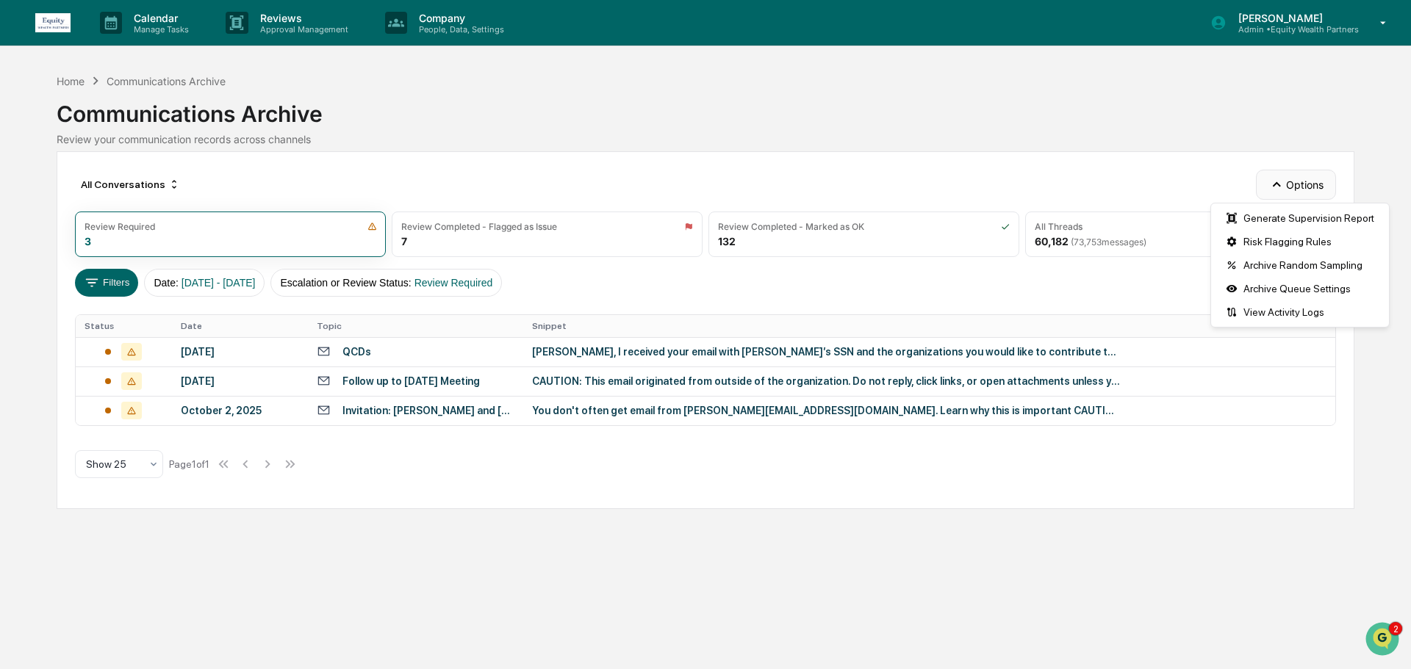
click at [1294, 183] on button "Options" at bounding box center [1296, 184] width 80 height 29
click at [1304, 290] on div "Archive Queue Settings" at bounding box center [1300, 289] width 172 height 24
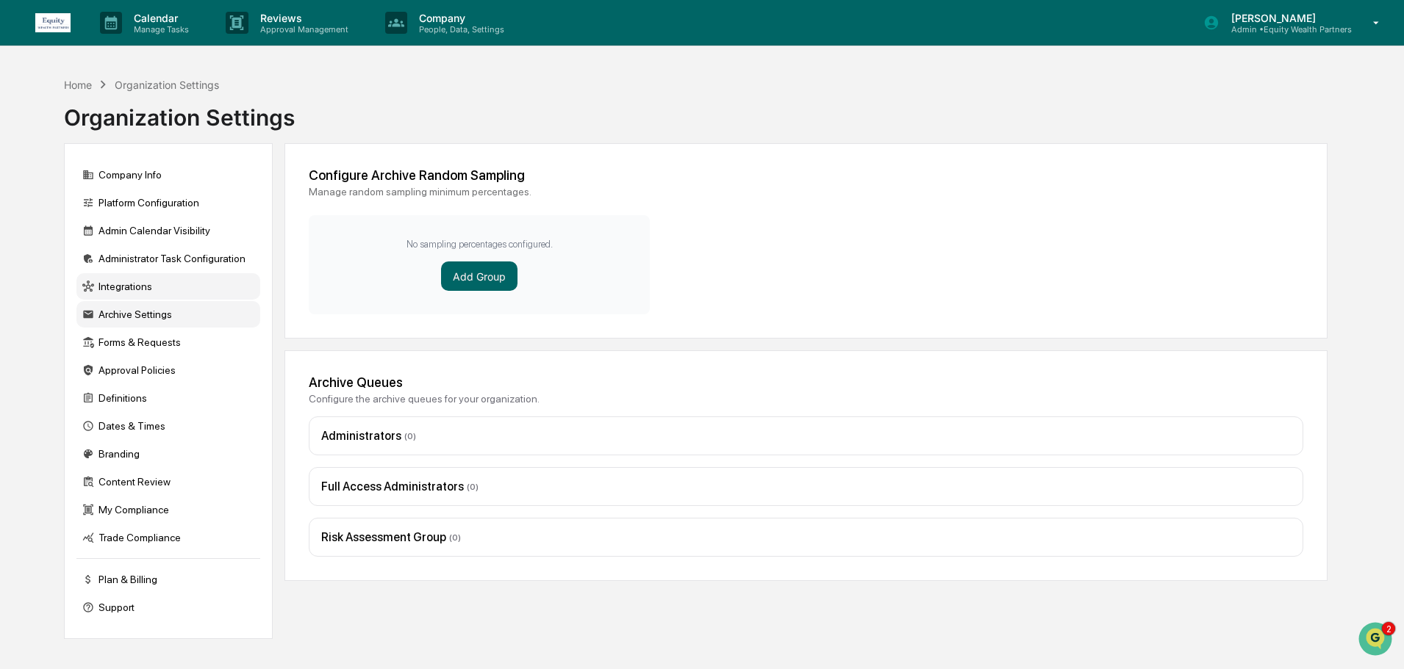
click at [139, 275] on div "Integrations" at bounding box center [168, 286] width 184 height 26
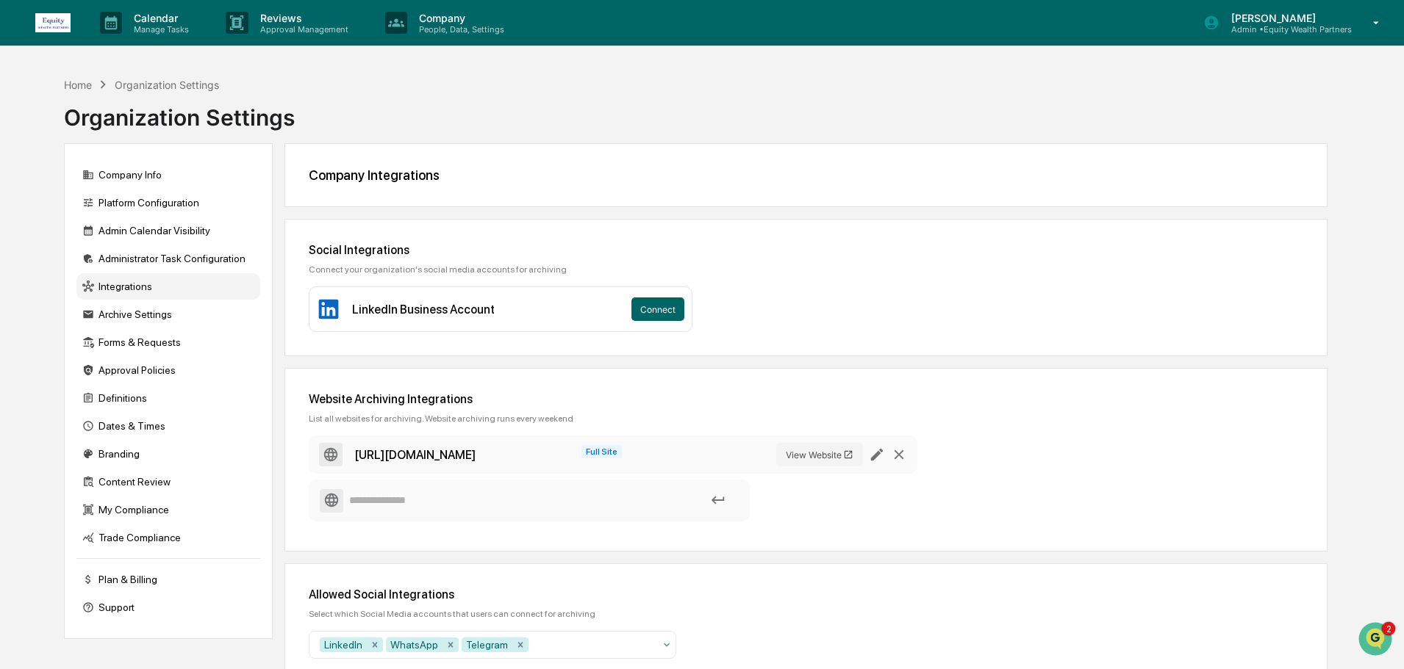
scroll to position [70, 0]
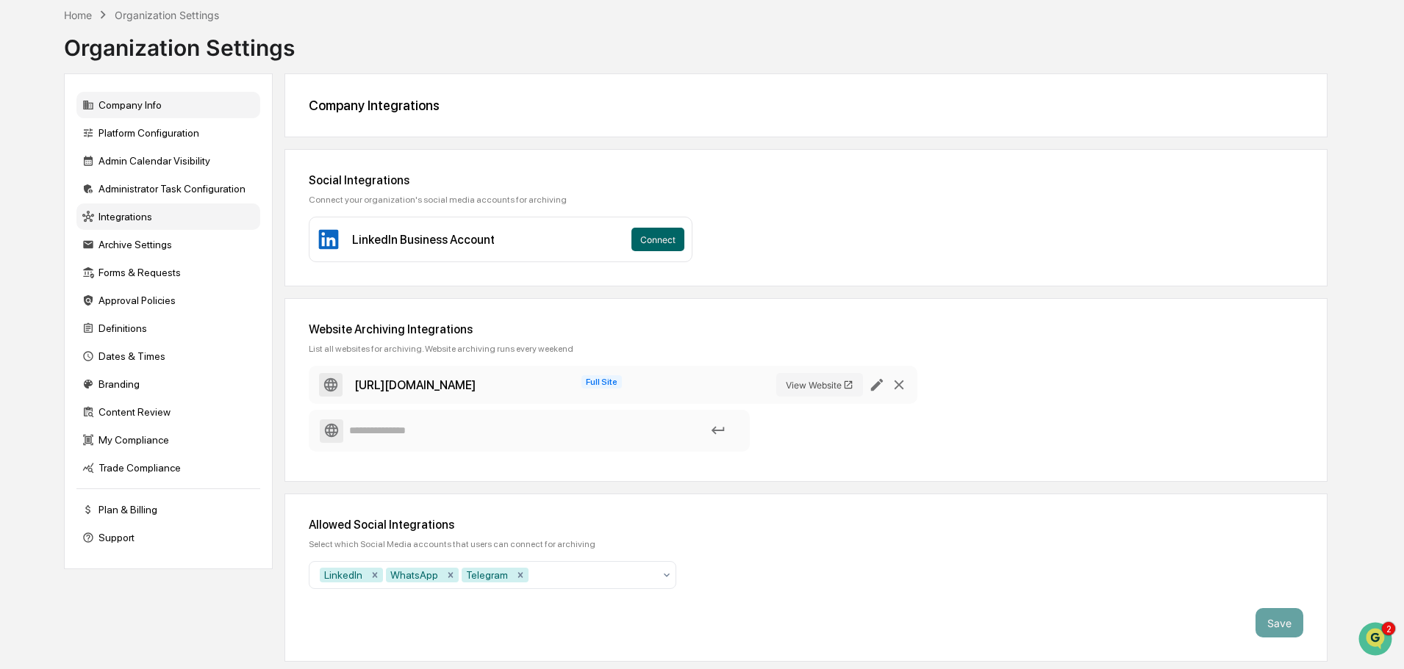
click at [151, 102] on div "Company Info" at bounding box center [168, 105] width 184 height 26
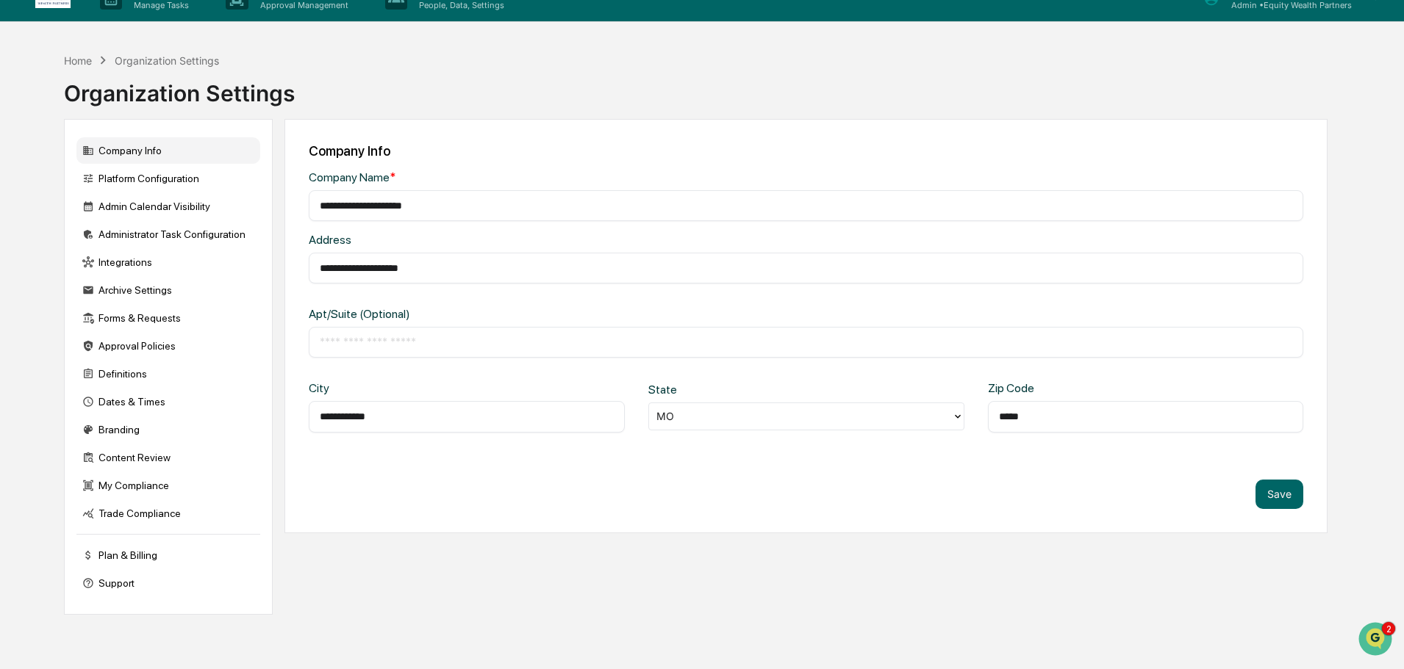
scroll to position [0, 0]
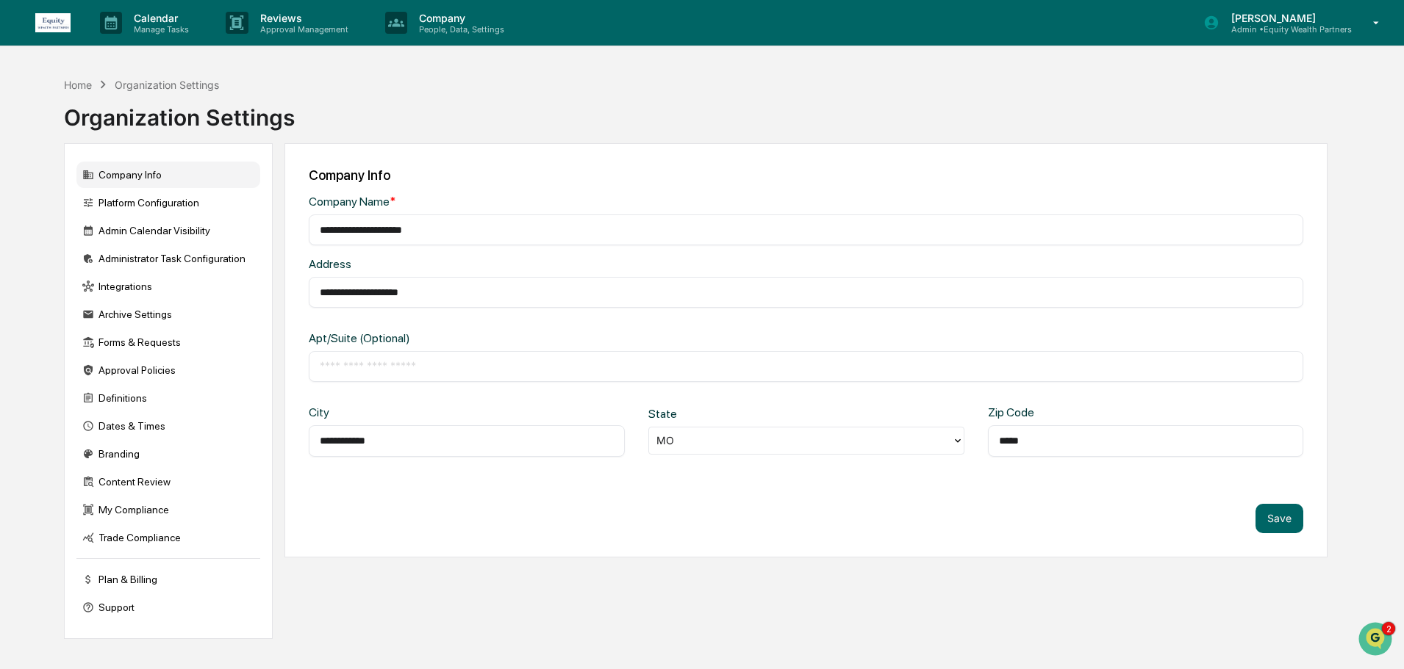
click at [1373, 24] on icon at bounding box center [1376, 23] width 26 height 14
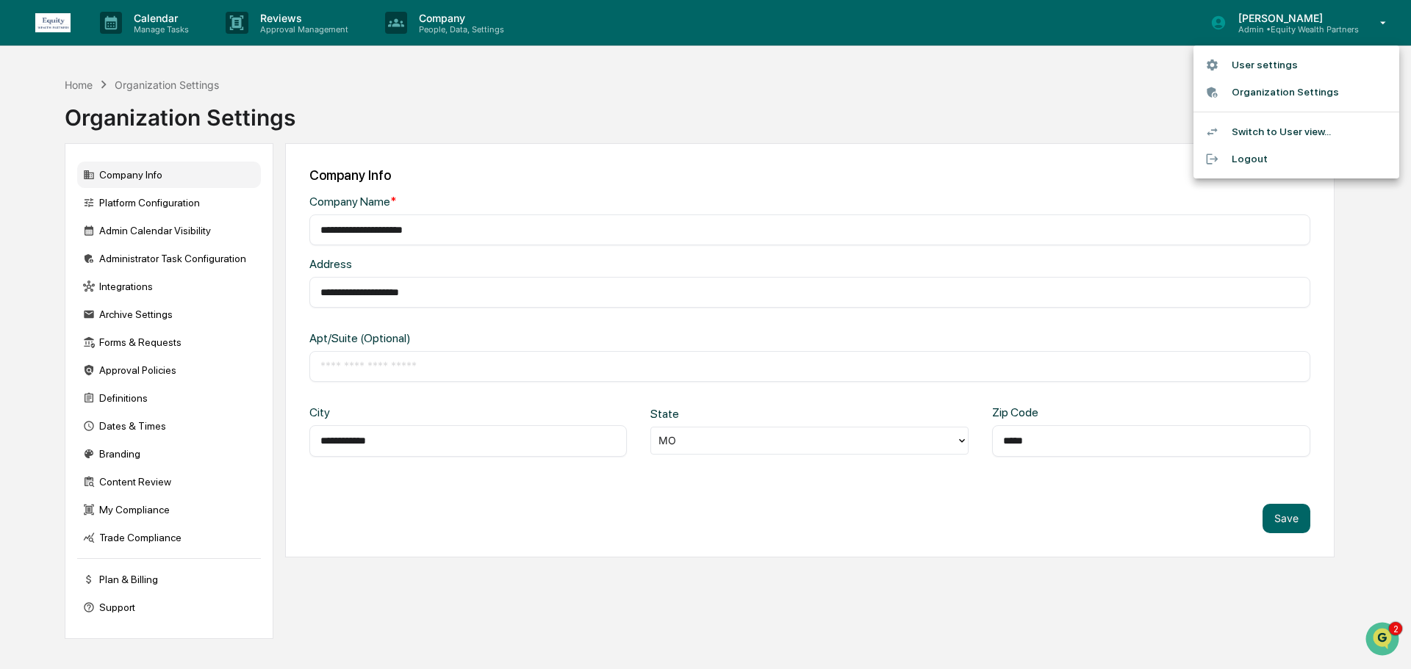
click at [1290, 94] on li "Organization Settings" at bounding box center [1296, 92] width 206 height 27
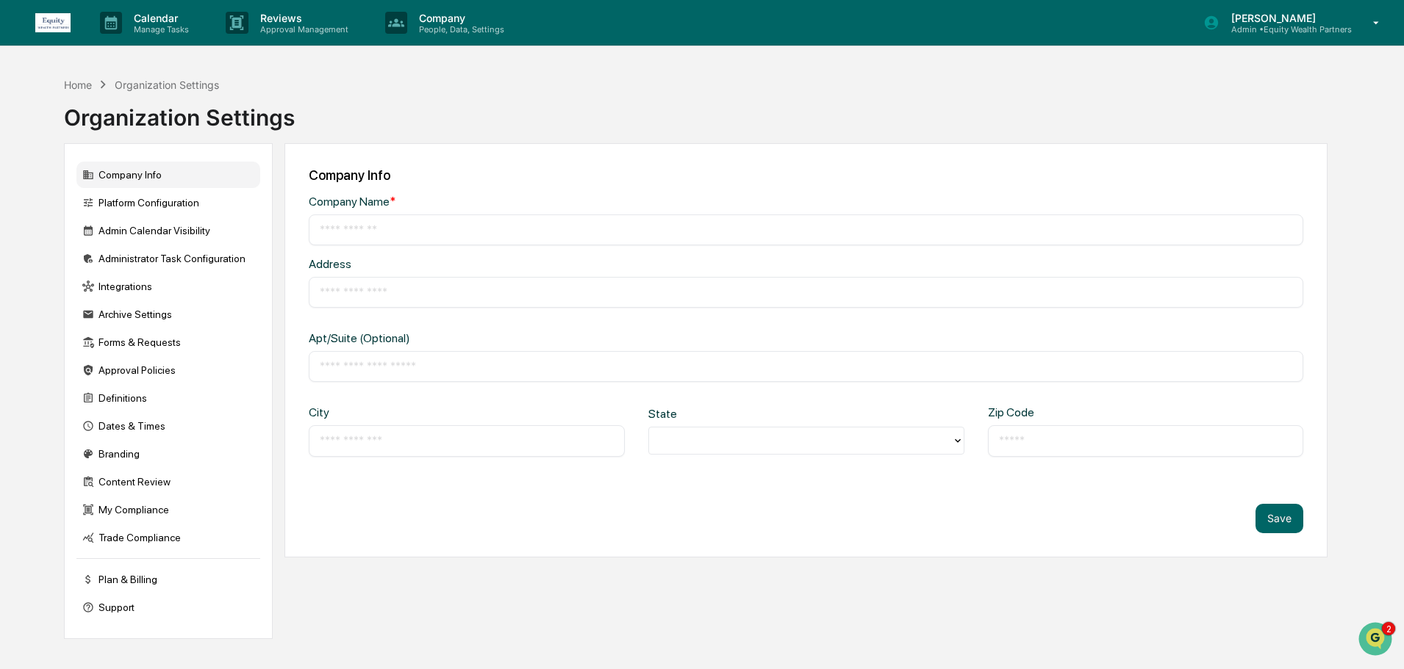
type input "**********"
type input "*****"
click at [159, 318] on div "Archive Settings" at bounding box center [168, 314] width 184 height 26
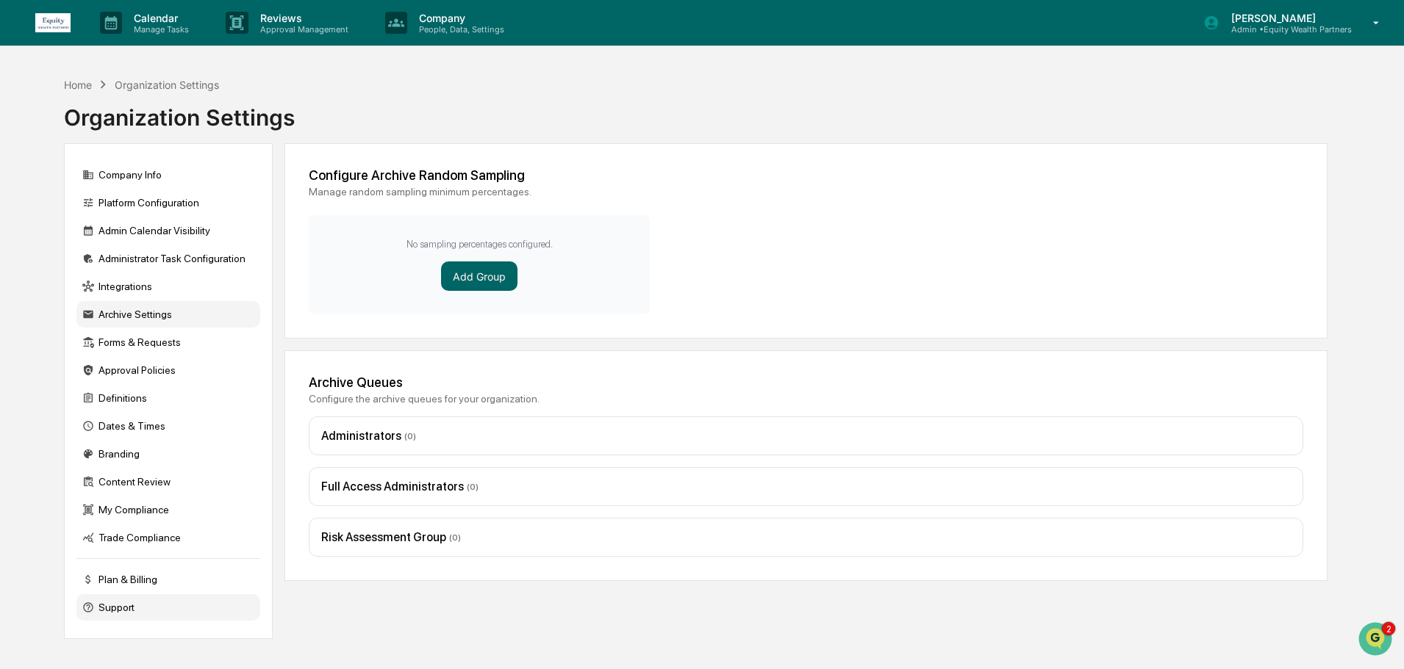
click at [117, 608] on div "Support" at bounding box center [168, 607] width 184 height 26
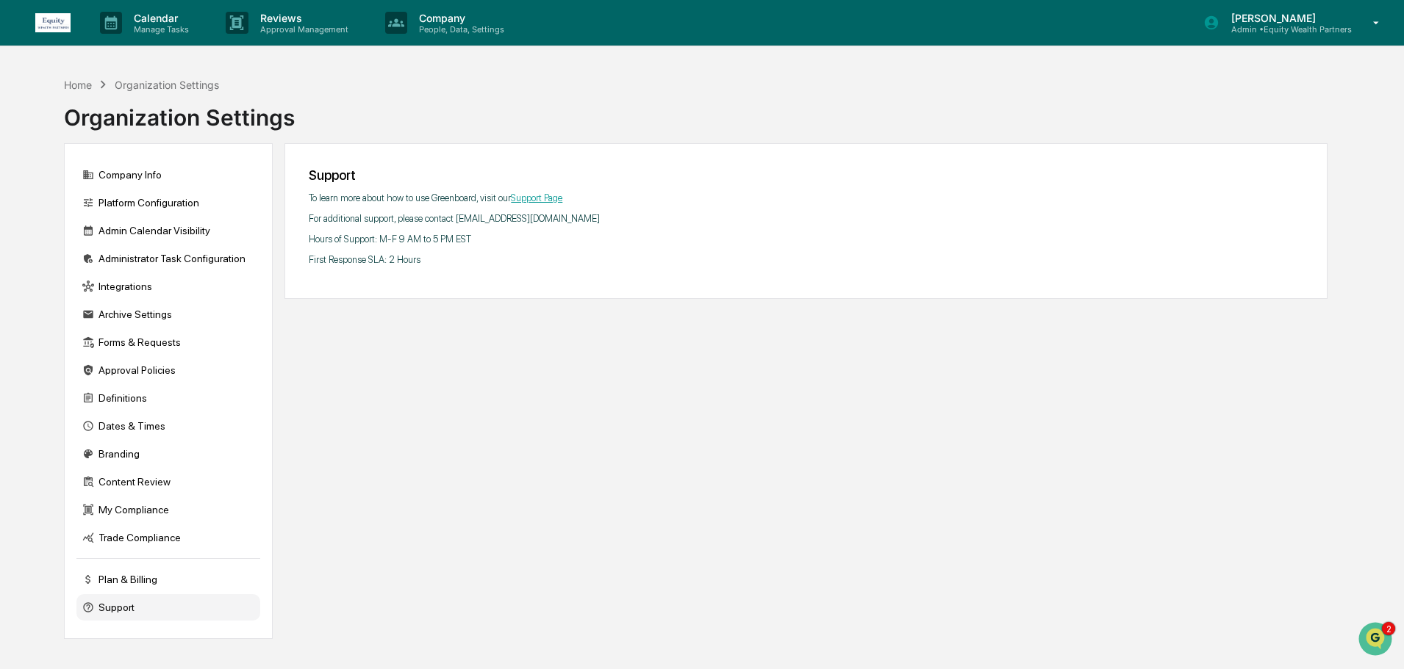
click at [529, 201] on link "Support Page" at bounding box center [536, 198] width 51 height 11
